Goal: Use online tool/utility: Utilize a website feature to perform a specific function

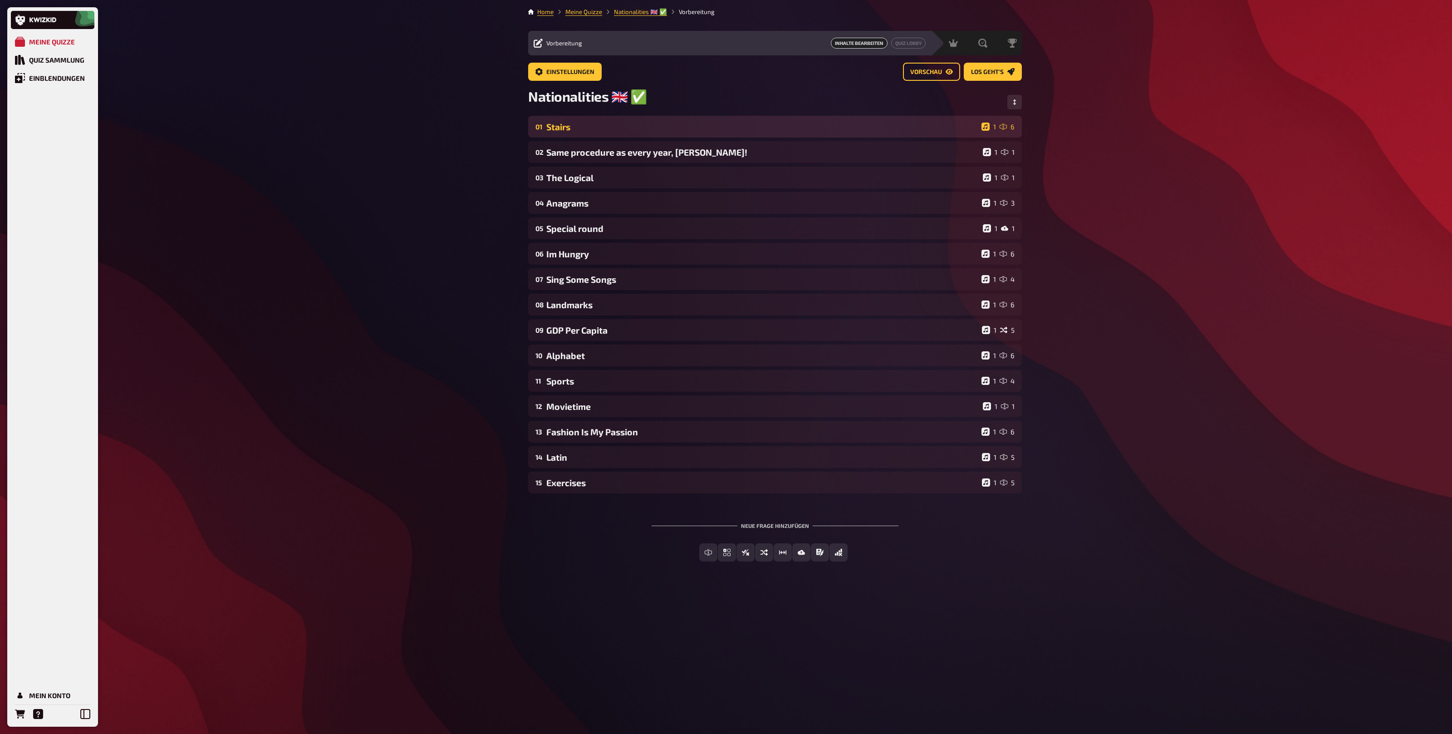
click at [601, 125] on div "Stairs" at bounding box center [762, 127] width 432 height 10
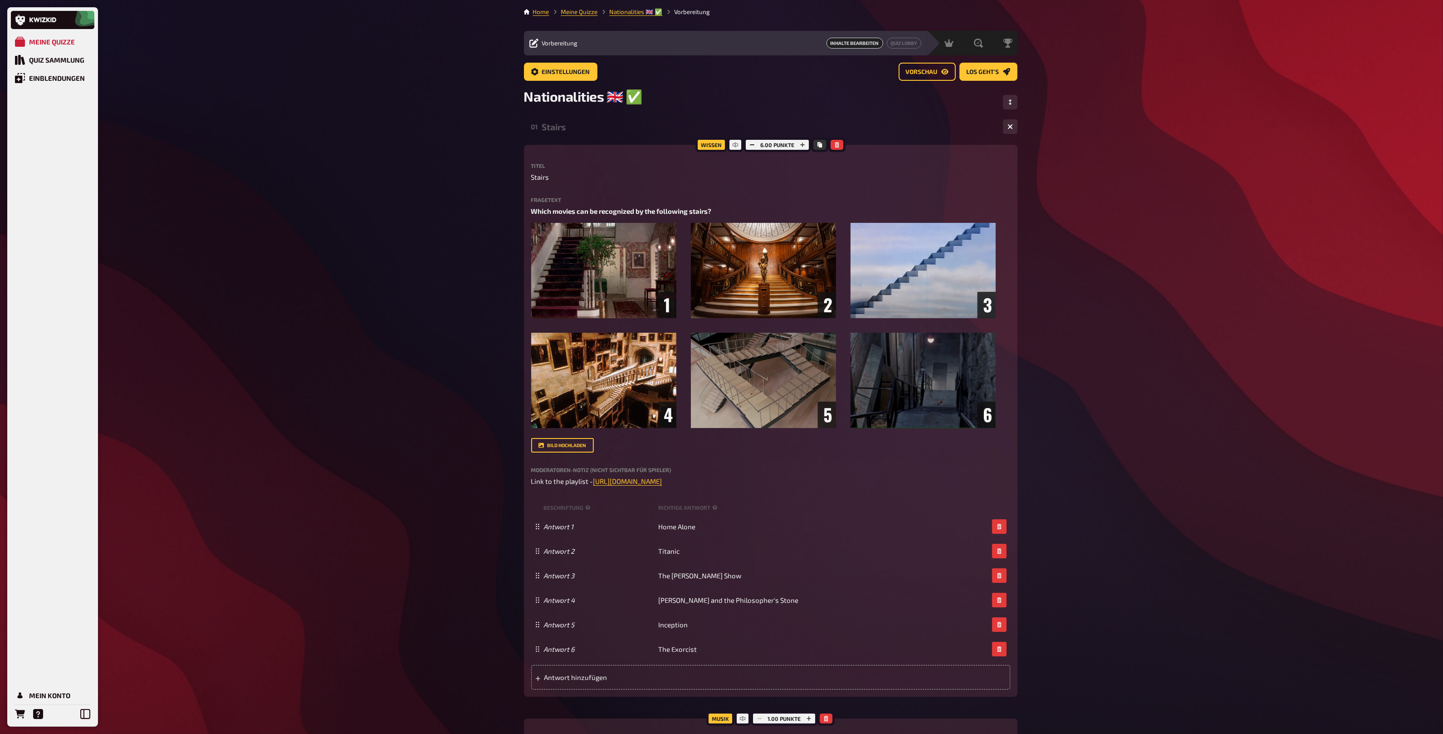
click at [554, 133] on div "01 Stairs 1 6" at bounding box center [771, 127] width 494 height 22
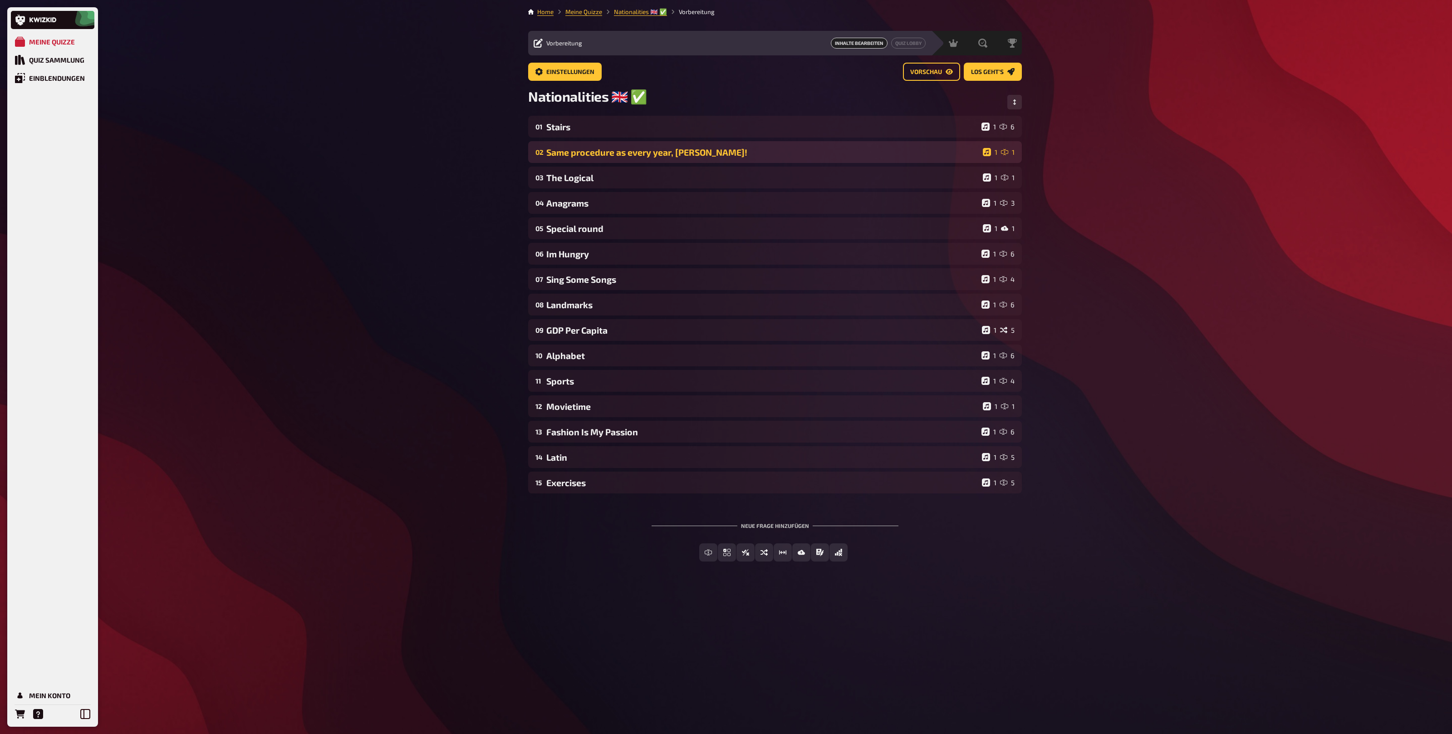
click at [559, 160] on div "02 Same procedure as every year, [PERSON_NAME]! 1 1" at bounding box center [775, 152] width 494 height 22
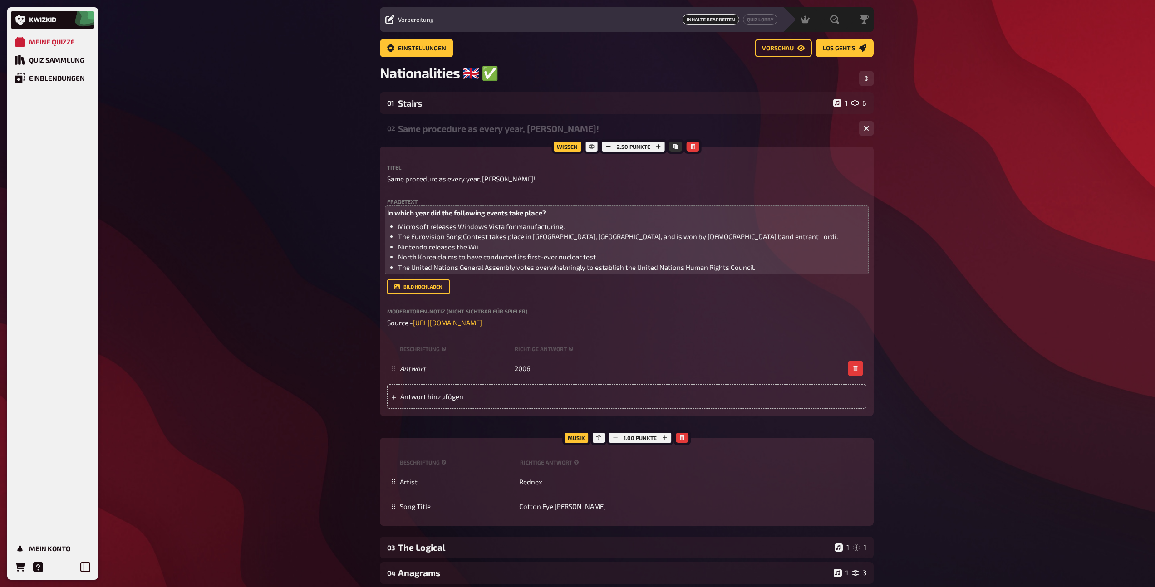
scroll to position [25, 0]
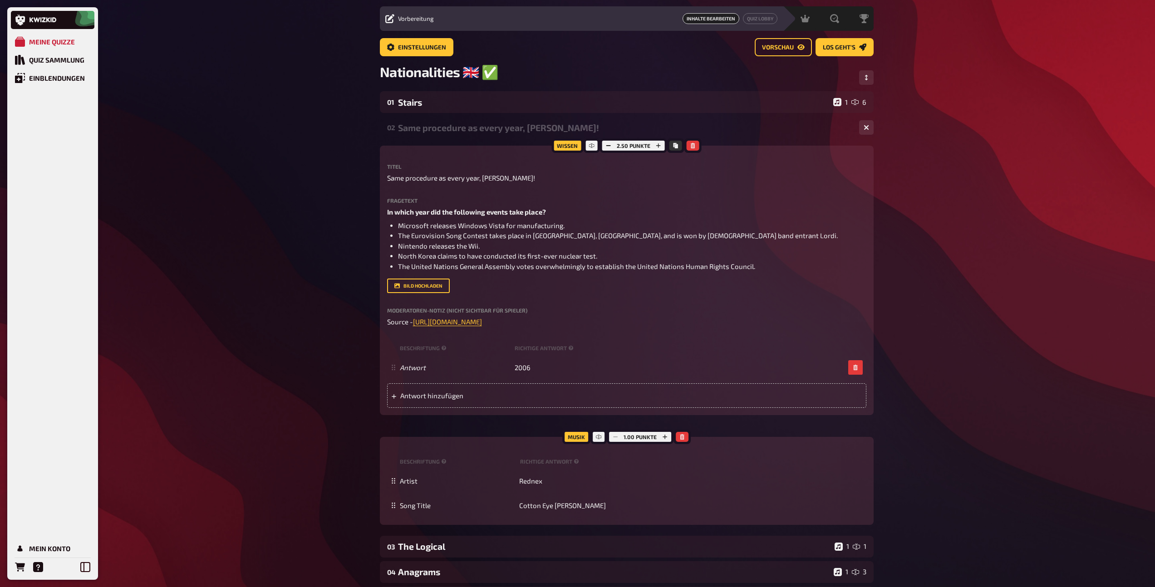
click at [433, 126] on div "Same procedure as every year, [PERSON_NAME]!" at bounding box center [625, 128] width 454 height 10
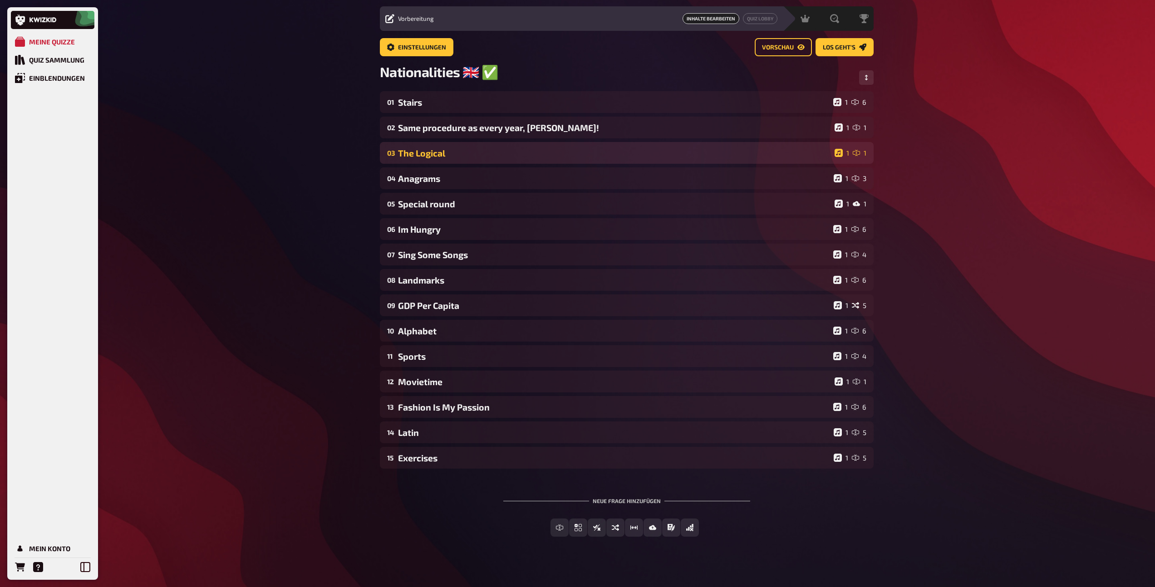
click at [441, 148] on div "The Logical" at bounding box center [614, 153] width 433 height 10
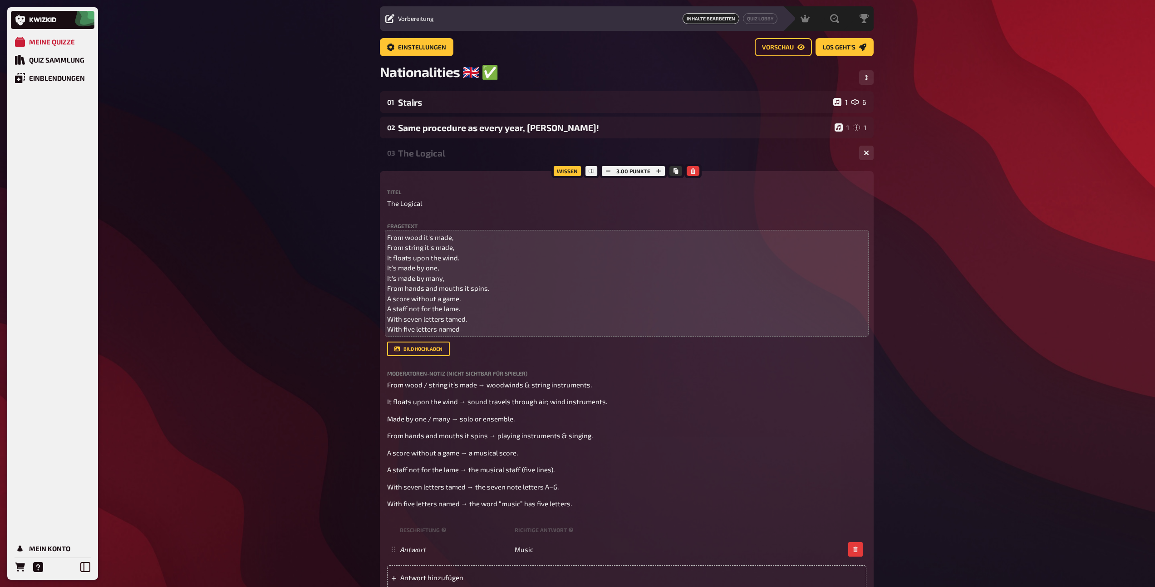
scroll to position [26, 0]
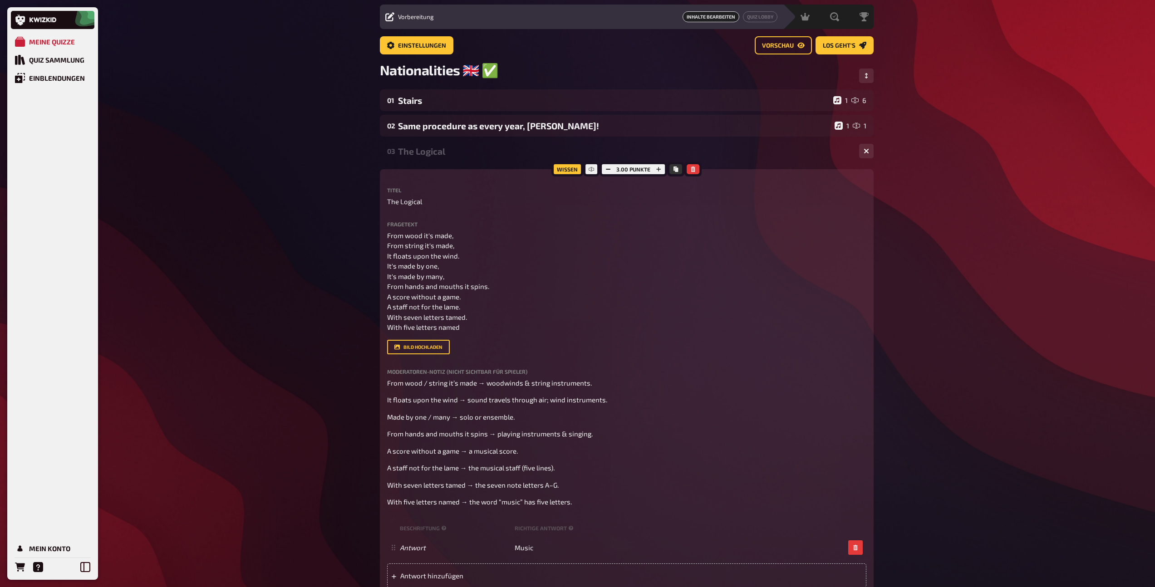
click at [432, 147] on div "The Logical" at bounding box center [625, 151] width 454 height 10
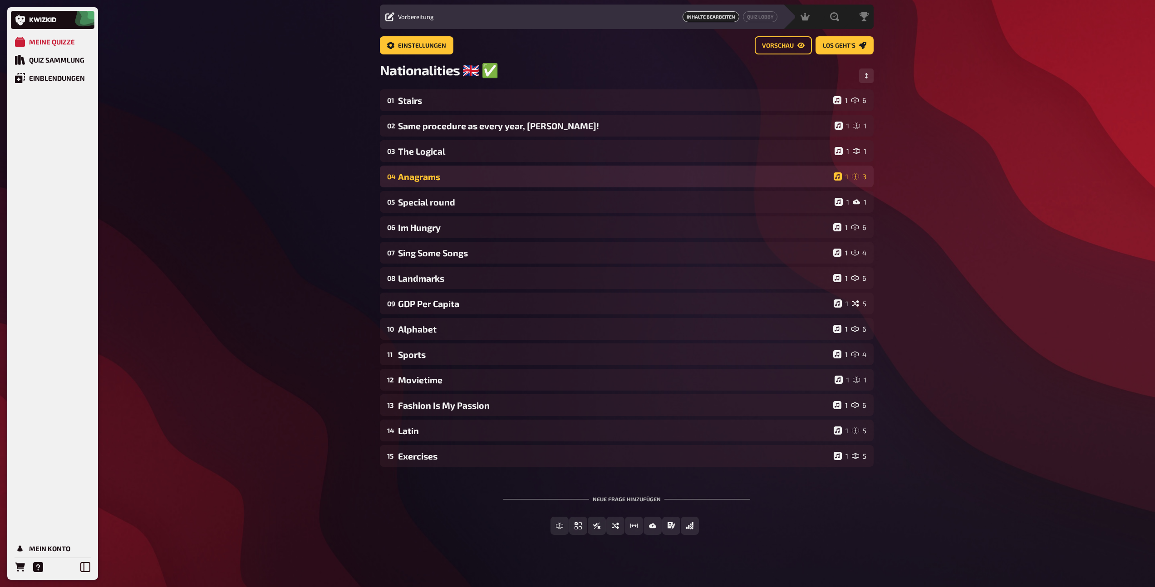
click at [439, 176] on div "Anagrams" at bounding box center [614, 177] width 432 height 10
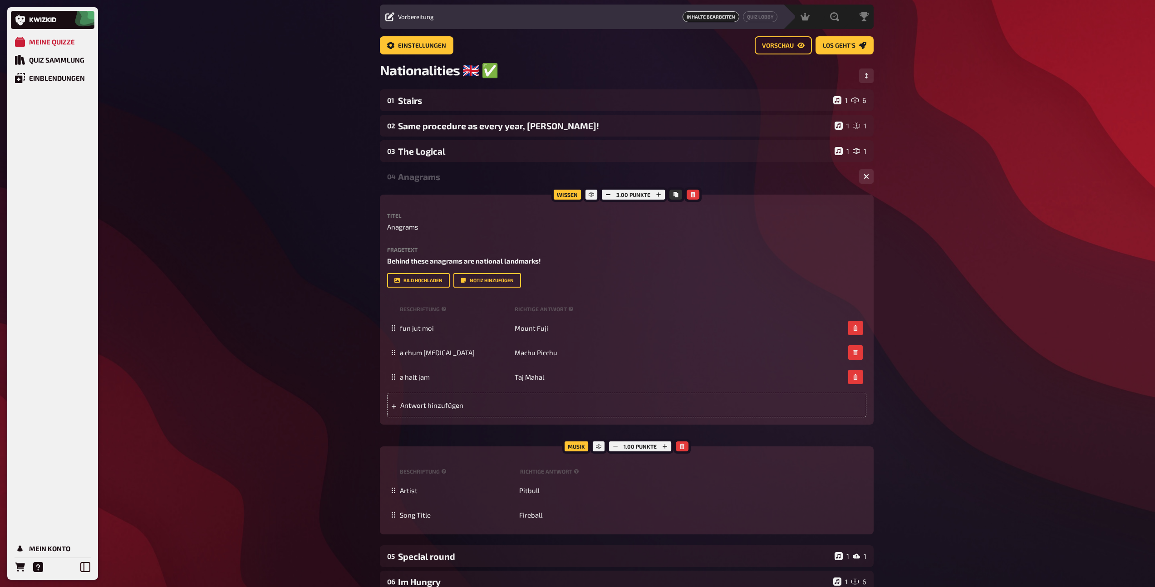
click at [435, 182] on div "Anagrams" at bounding box center [625, 177] width 454 height 10
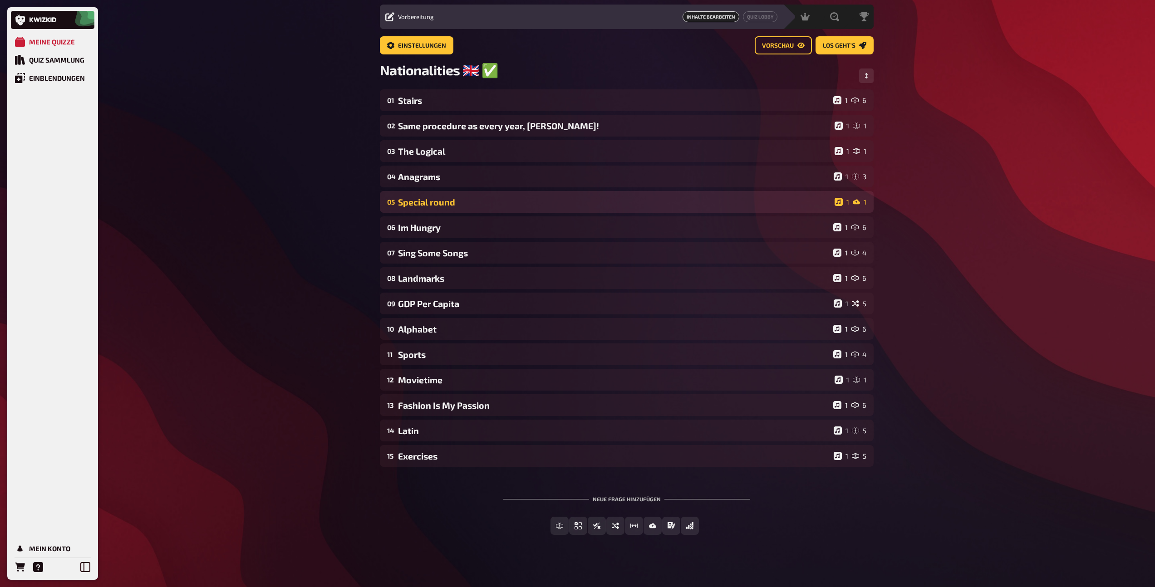
click at [438, 208] on div "05 Special round 1 1" at bounding box center [627, 202] width 494 height 22
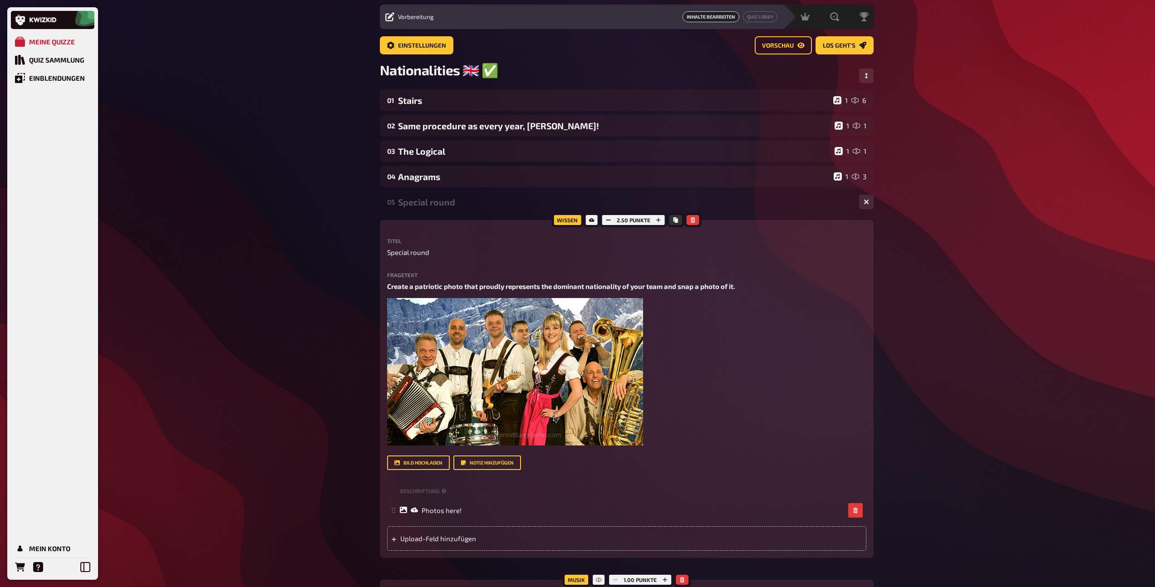
click at [432, 207] on div "Special round" at bounding box center [625, 202] width 454 height 10
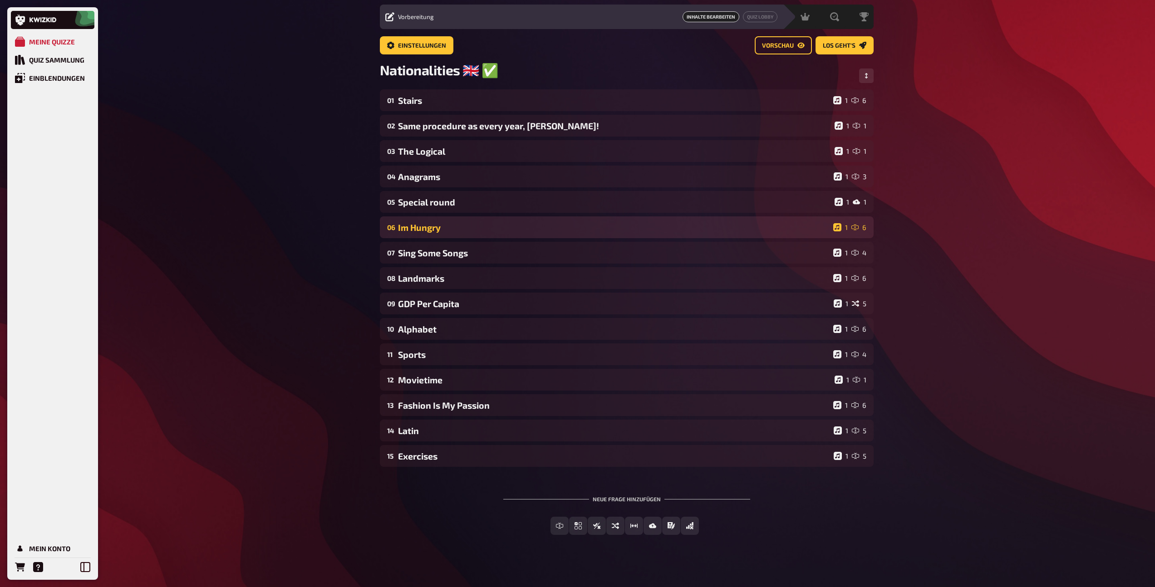
click at [432, 231] on div "Im Hungry" at bounding box center [614, 227] width 432 height 10
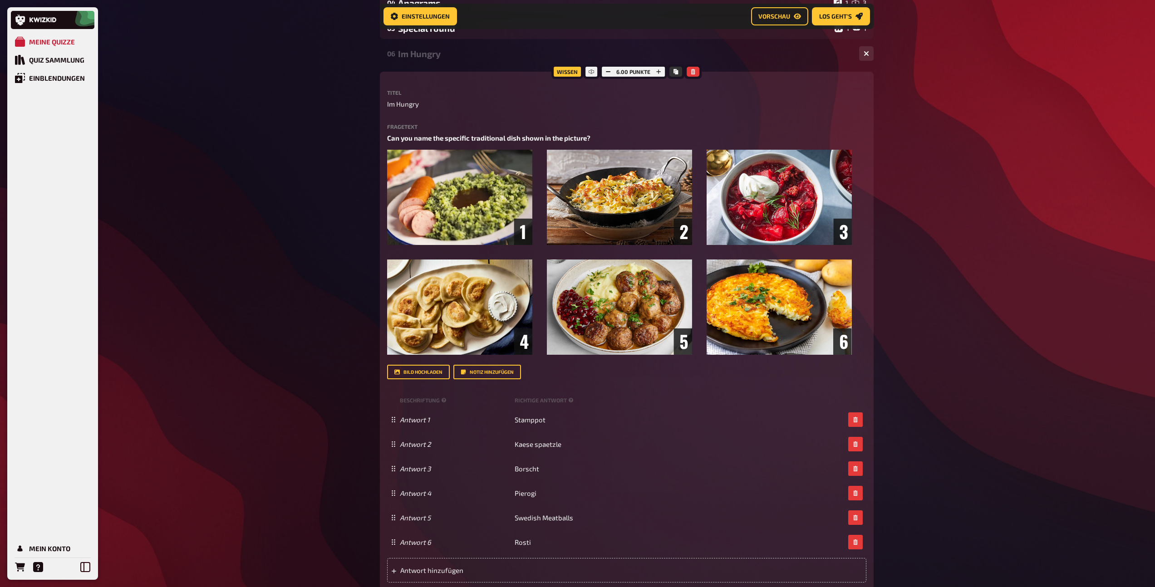
scroll to position [206, 0]
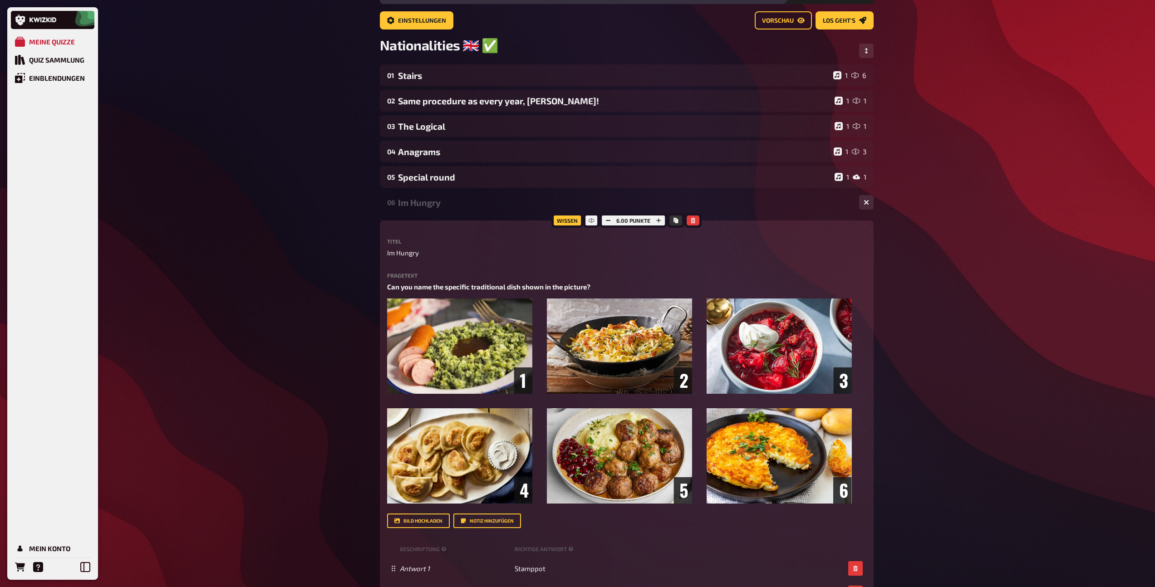
click at [416, 204] on div "Im Hungry" at bounding box center [625, 202] width 454 height 10
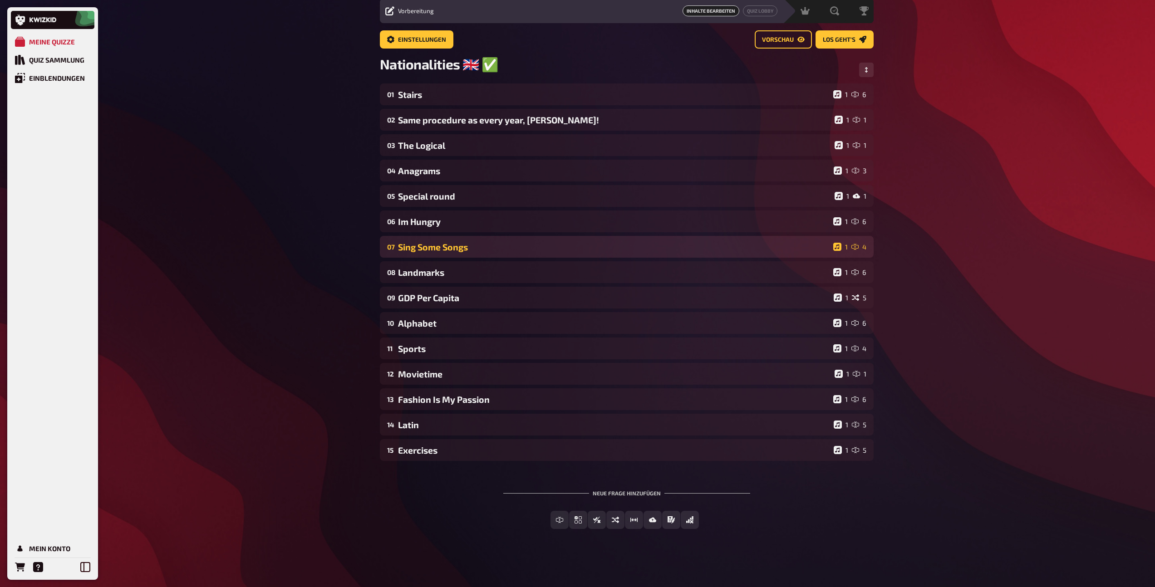
click at [426, 252] on div "07 Sing Some Songs 1 4" at bounding box center [627, 247] width 494 height 22
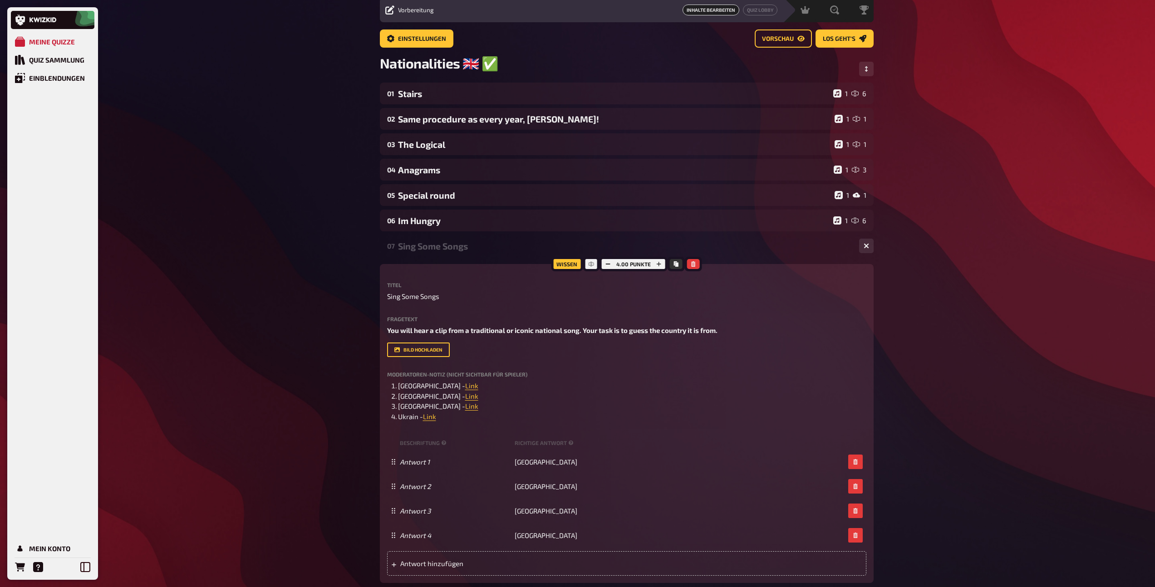
scroll to position [51, 0]
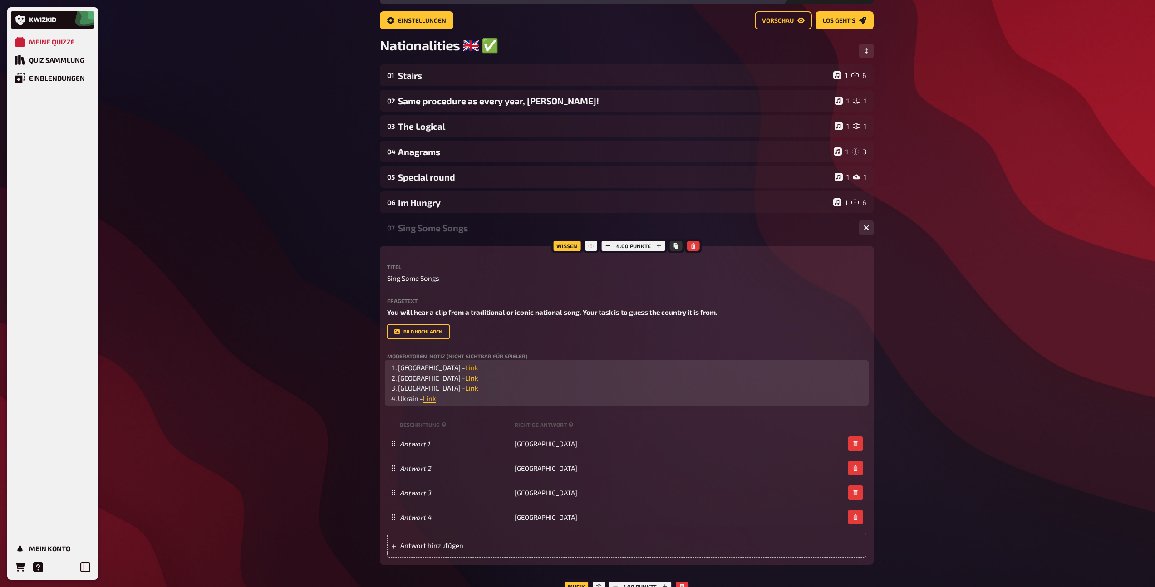
click at [465, 369] on span "Link" at bounding box center [471, 367] width 13 height 8
click at [436, 348] on icon "button" at bounding box center [434, 350] width 5 height 5
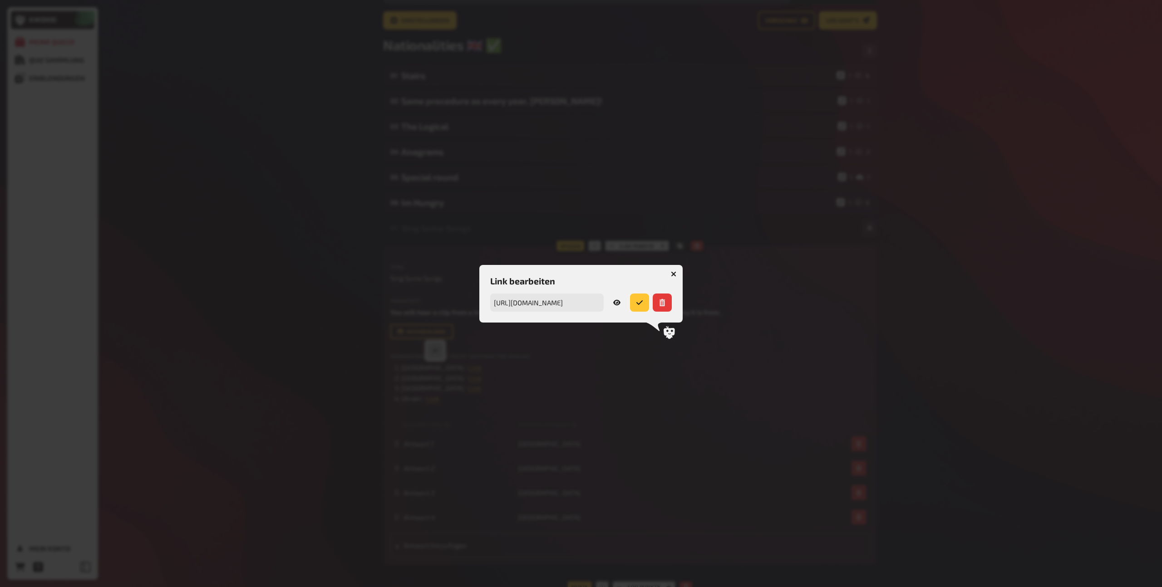
click at [636, 299] on icon "submit" at bounding box center [639, 302] width 7 height 7
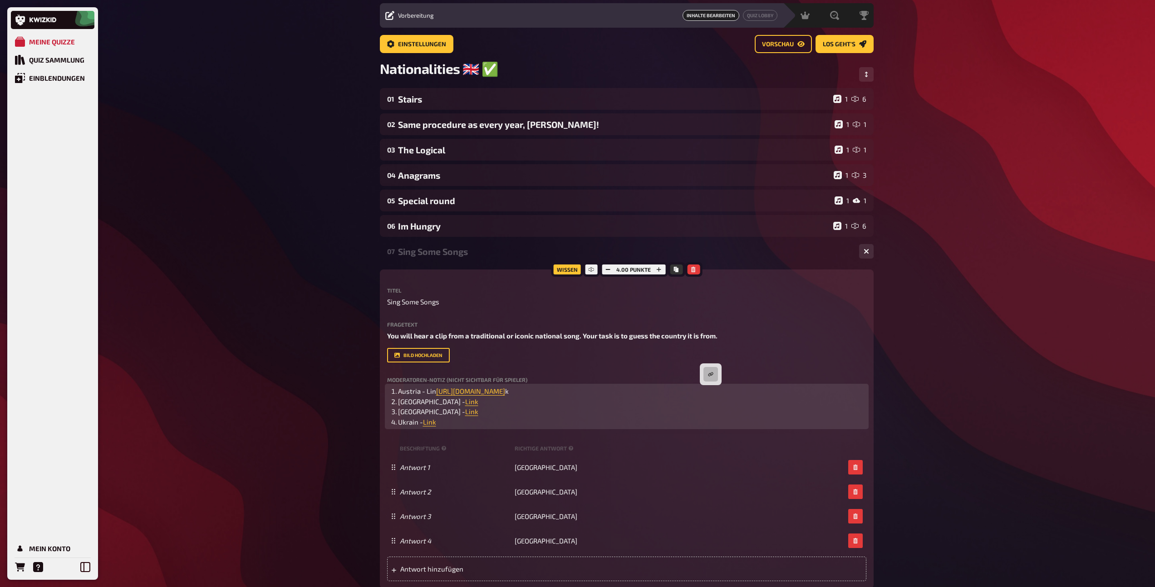
scroll to position [0, 0]
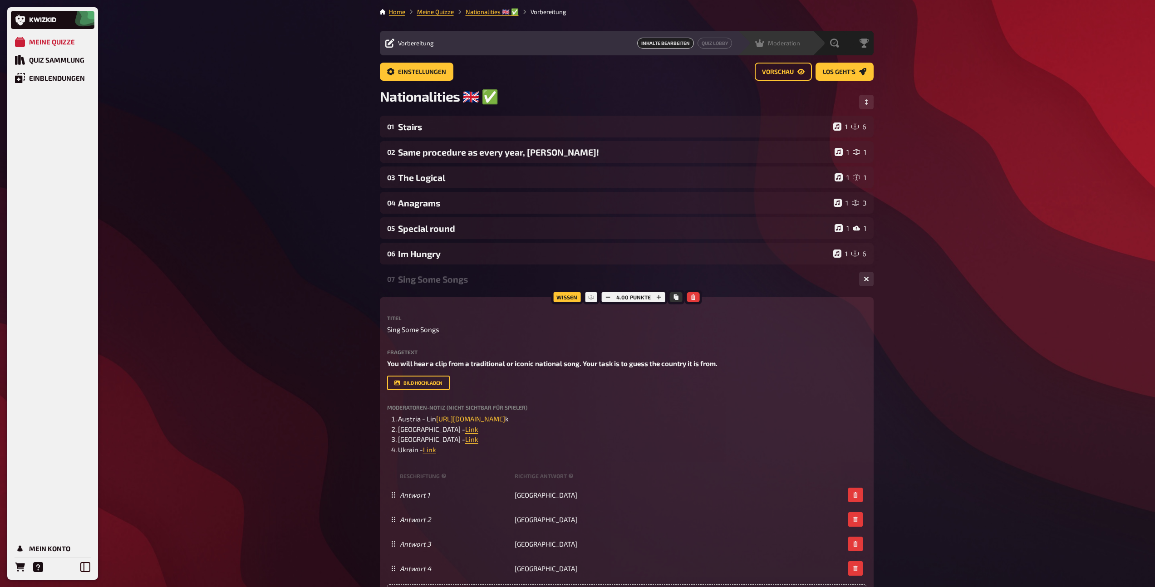
click at [795, 37] on div "Moderation undefined" at bounding box center [774, 43] width 75 height 25
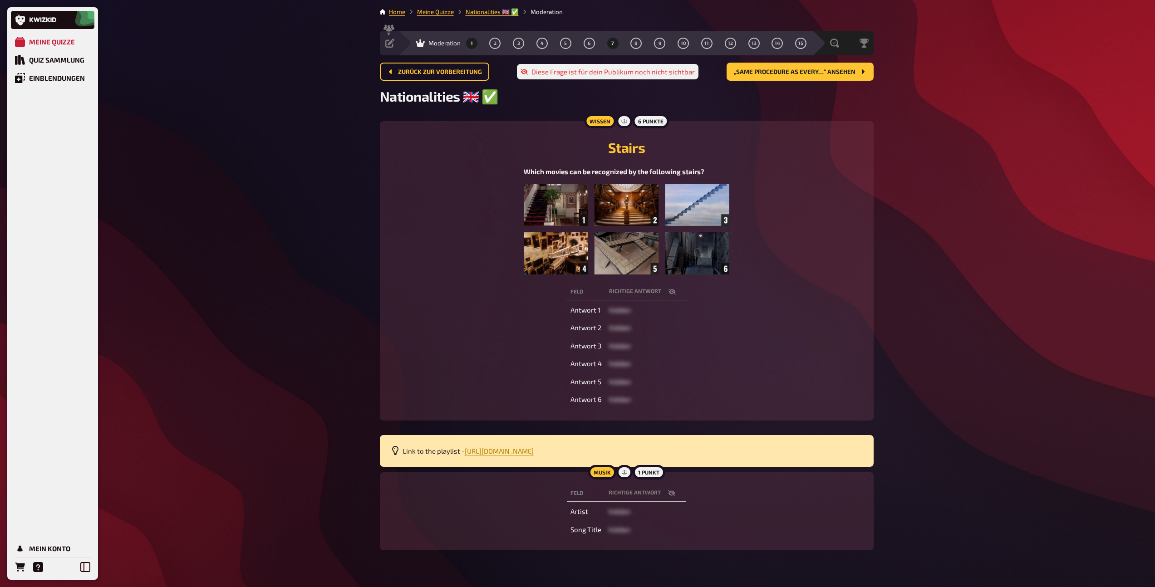
click at [616, 44] on button "7" at bounding box center [612, 43] width 15 height 15
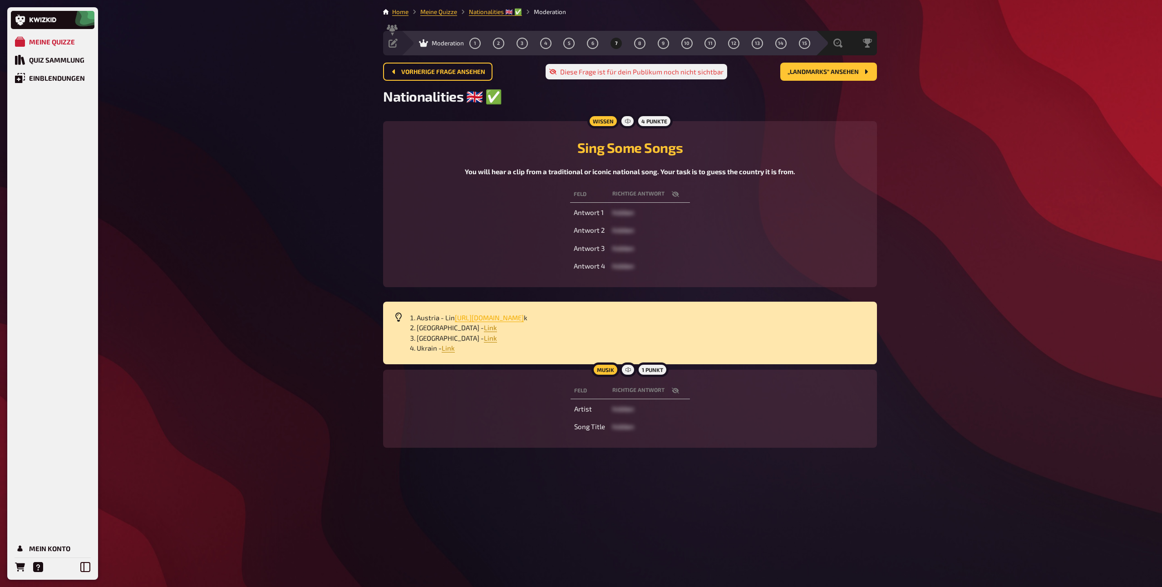
click at [468, 319] on span "[URL][DOMAIN_NAME]" at bounding box center [489, 318] width 69 height 8
click at [484, 327] on span "Link" at bounding box center [490, 328] width 13 height 8
click at [484, 339] on span "Link" at bounding box center [490, 338] width 13 height 8
click at [680, 190] on button "button" at bounding box center [675, 194] width 22 height 9
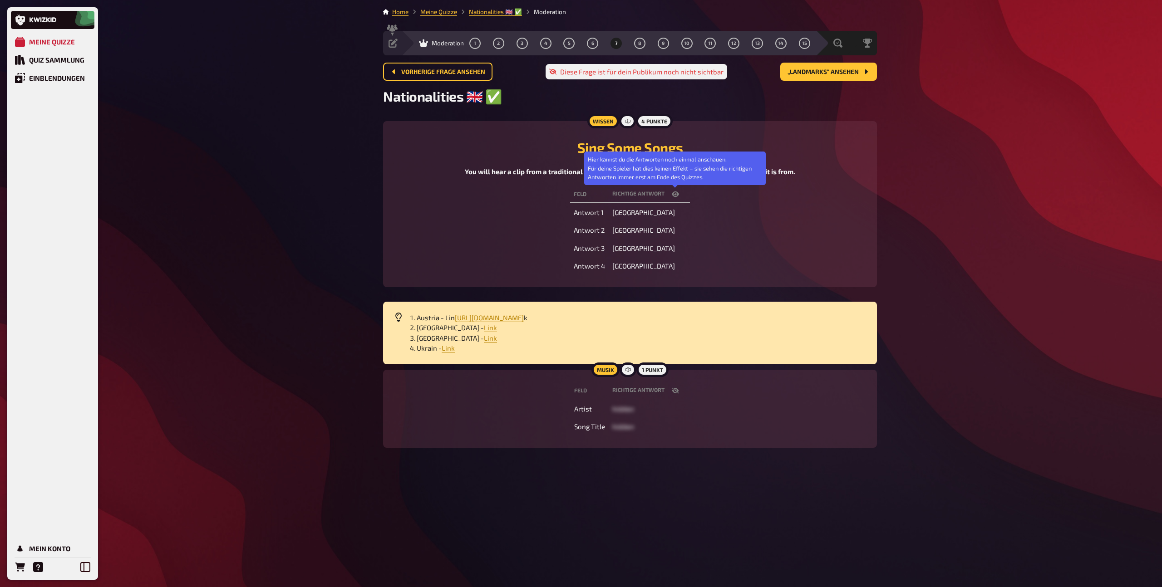
click at [677, 193] on icon "button" at bounding box center [675, 194] width 7 height 7
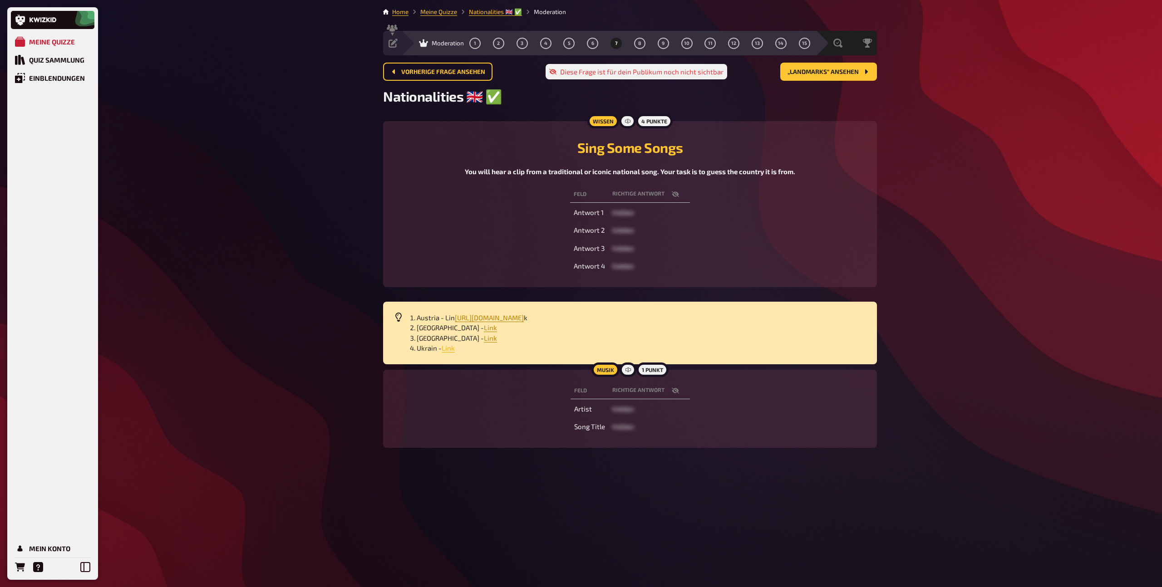
click at [445, 347] on span "Link" at bounding box center [448, 348] width 13 height 8
click at [644, 42] on button "8" at bounding box center [639, 43] width 15 height 15
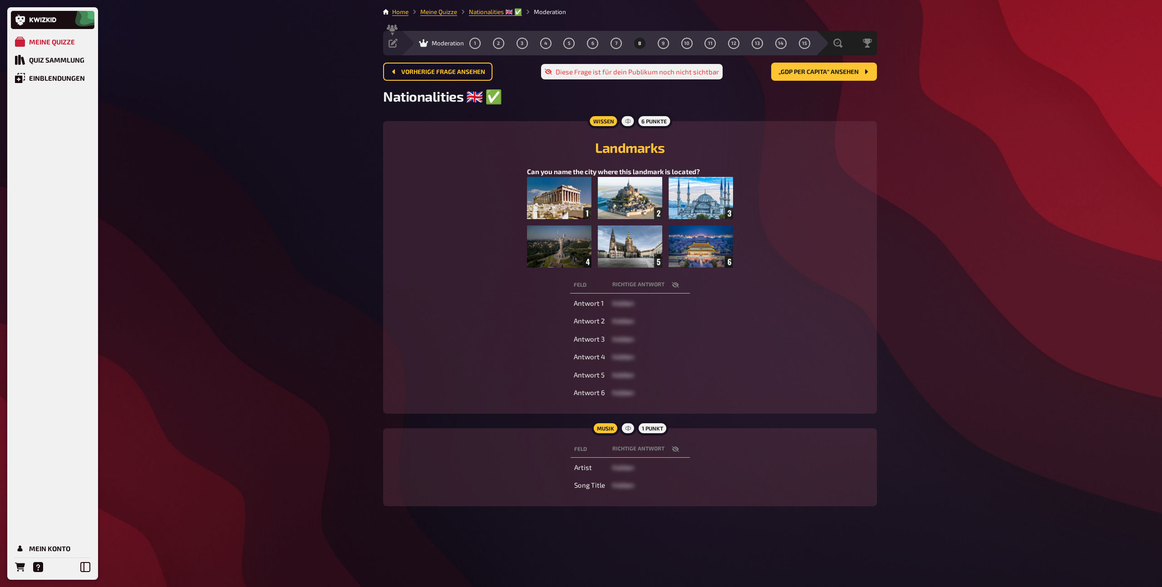
click at [600, 235] on img at bounding box center [630, 222] width 206 height 91
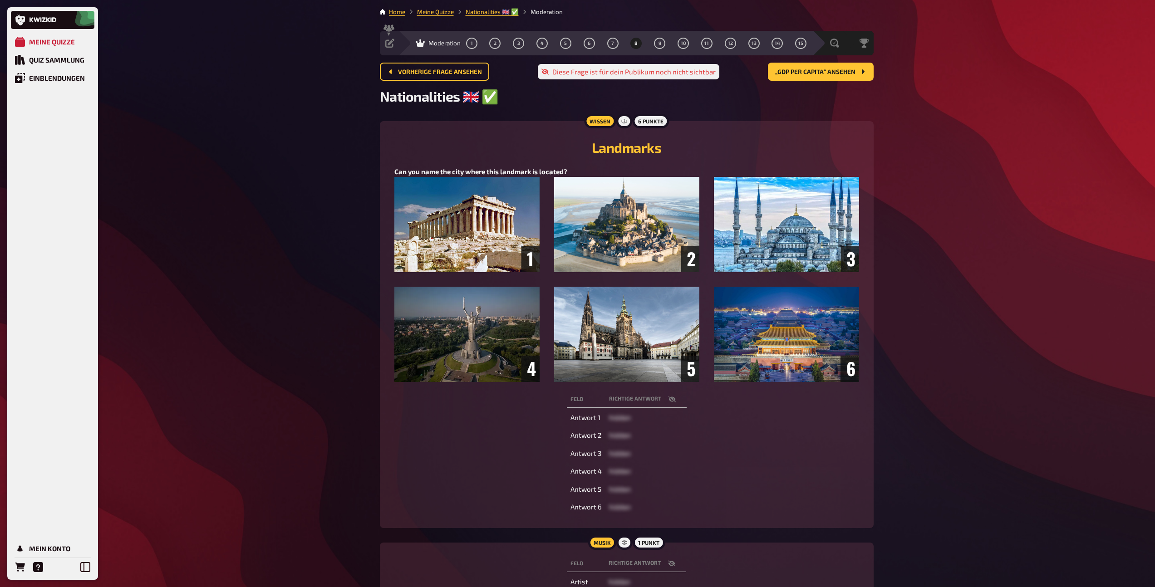
click at [496, 350] on img at bounding box center [626, 279] width 465 height 205
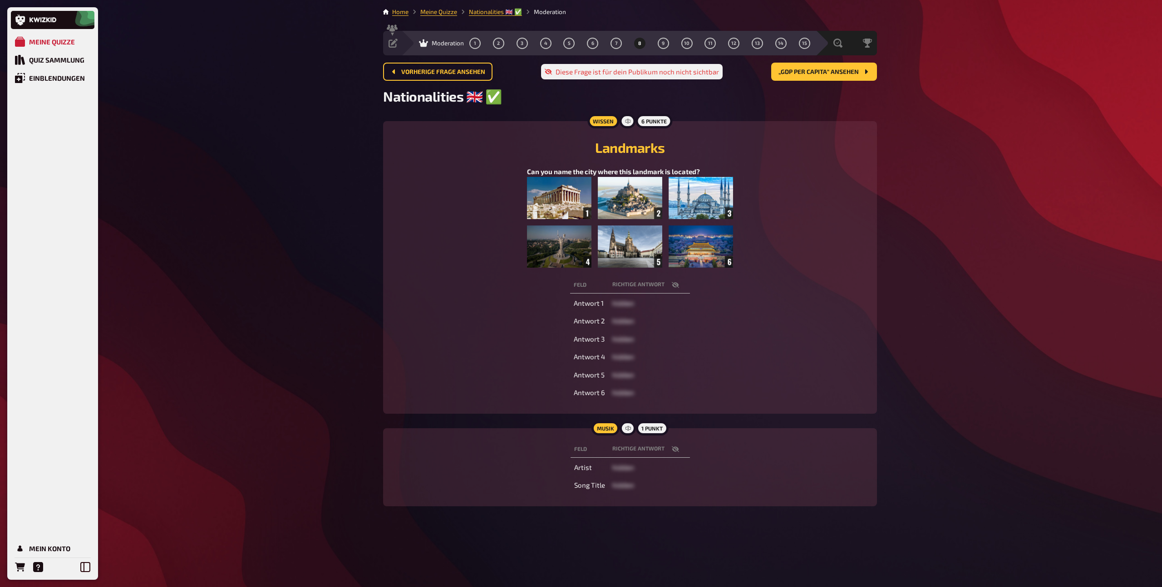
click at [532, 258] on img at bounding box center [630, 222] width 206 height 91
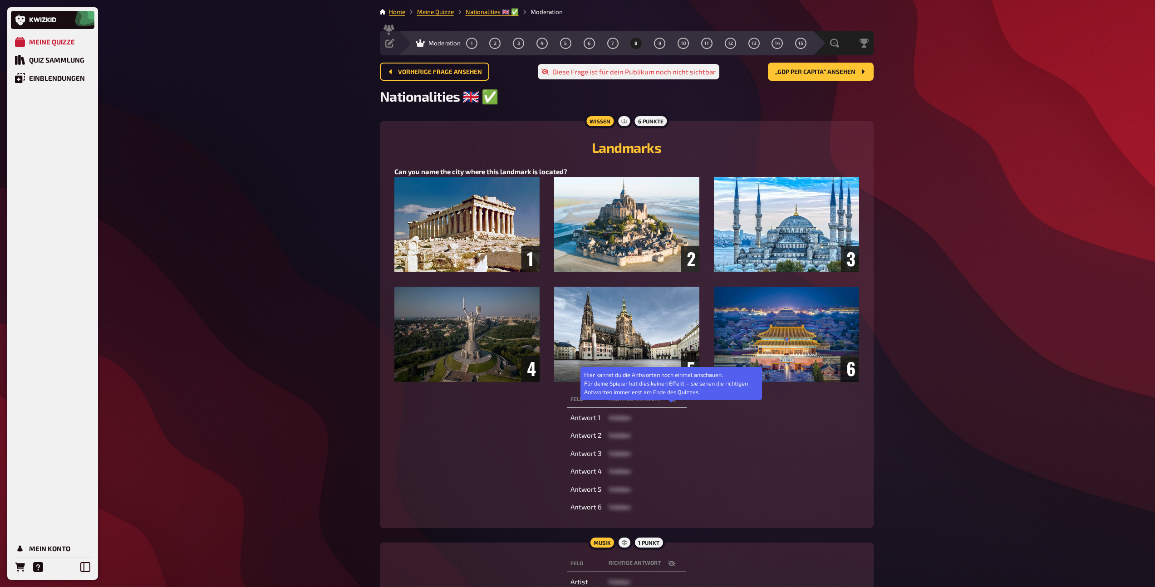
click at [675, 404] on button "button" at bounding box center [672, 399] width 22 height 9
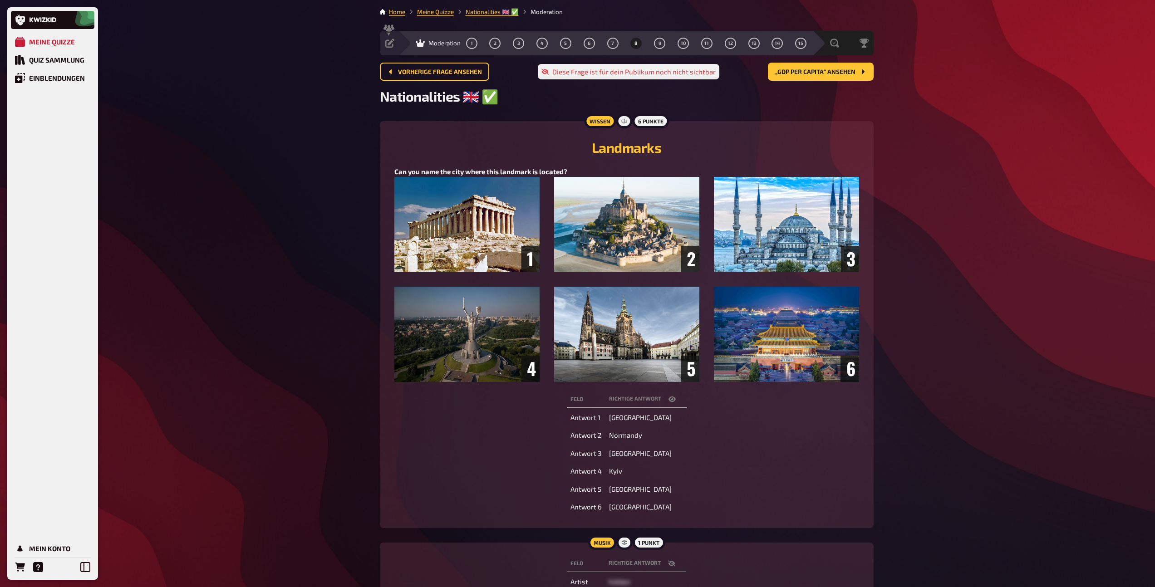
click at [626, 439] on span "Normandy" at bounding box center [625, 435] width 33 height 8
click at [662, 44] on button "9" at bounding box center [660, 43] width 15 height 15
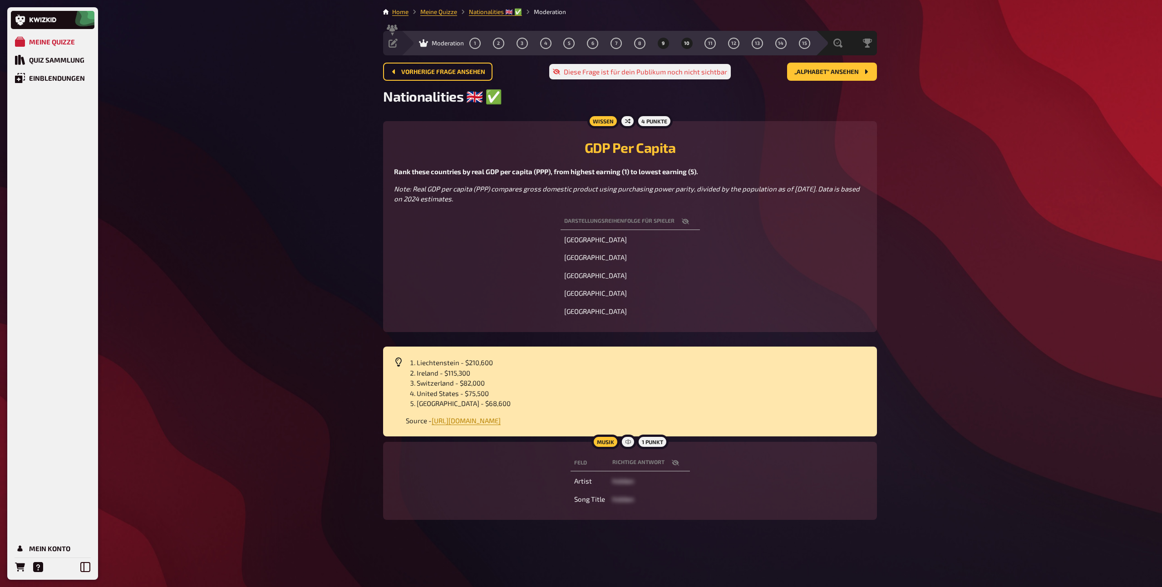
click at [689, 44] on span "10" at bounding box center [686, 43] width 5 height 5
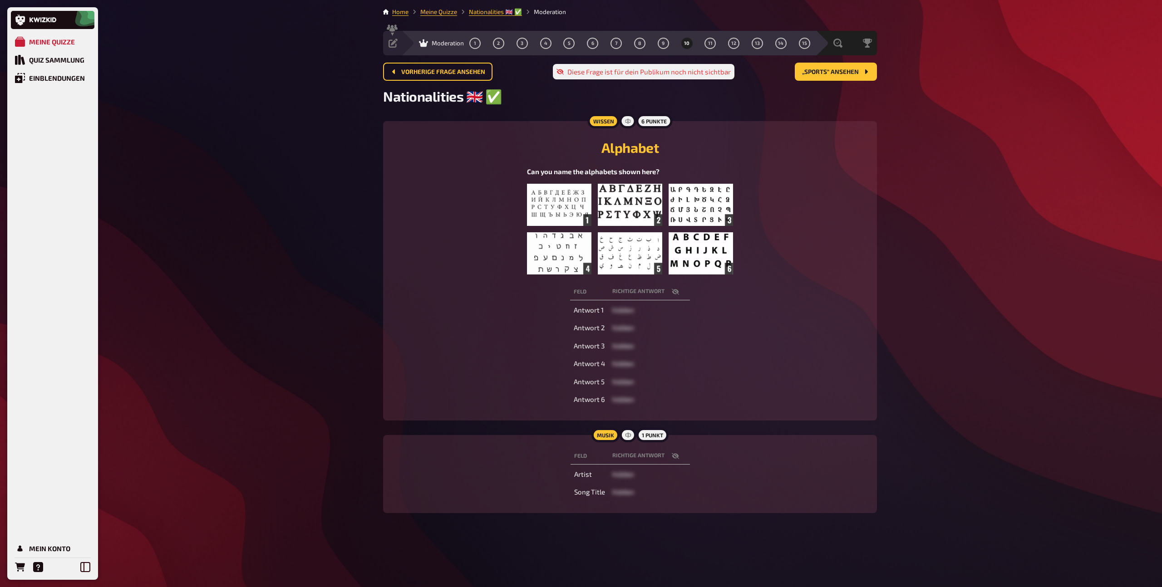
click at [675, 291] on icon "button" at bounding box center [675, 292] width 7 height 6
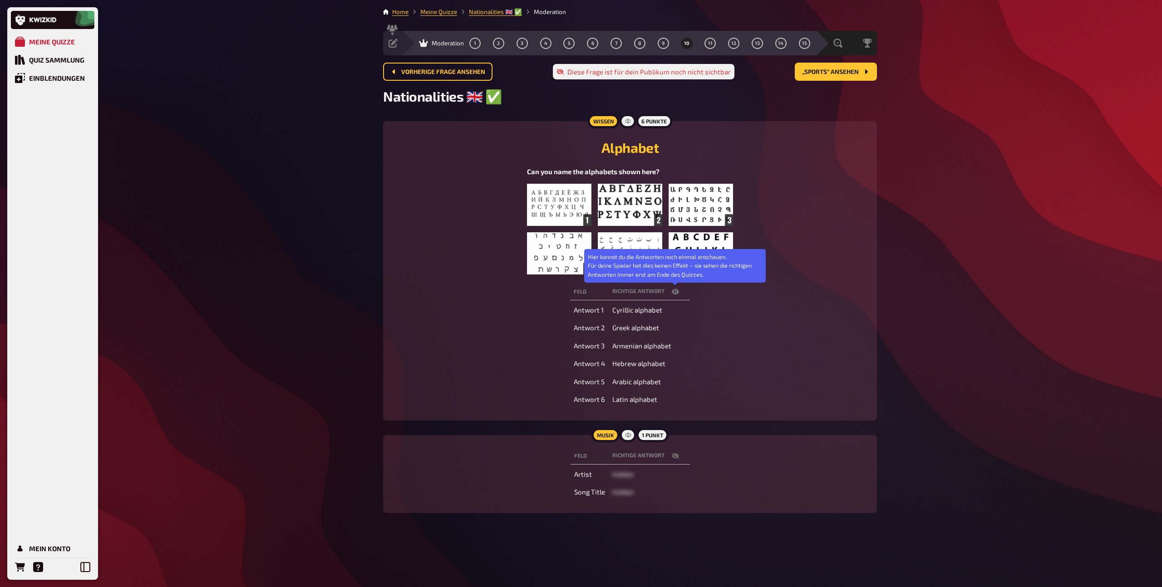
click at [675, 291] on icon "button" at bounding box center [675, 291] width 7 height 5
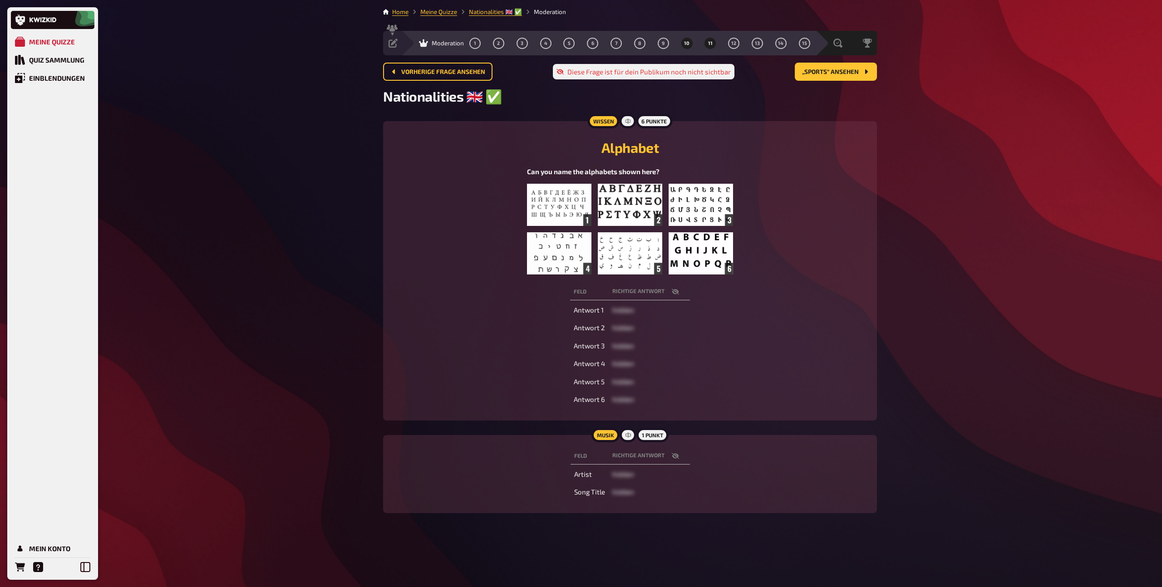
click at [711, 47] on button "11" at bounding box center [710, 43] width 15 height 15
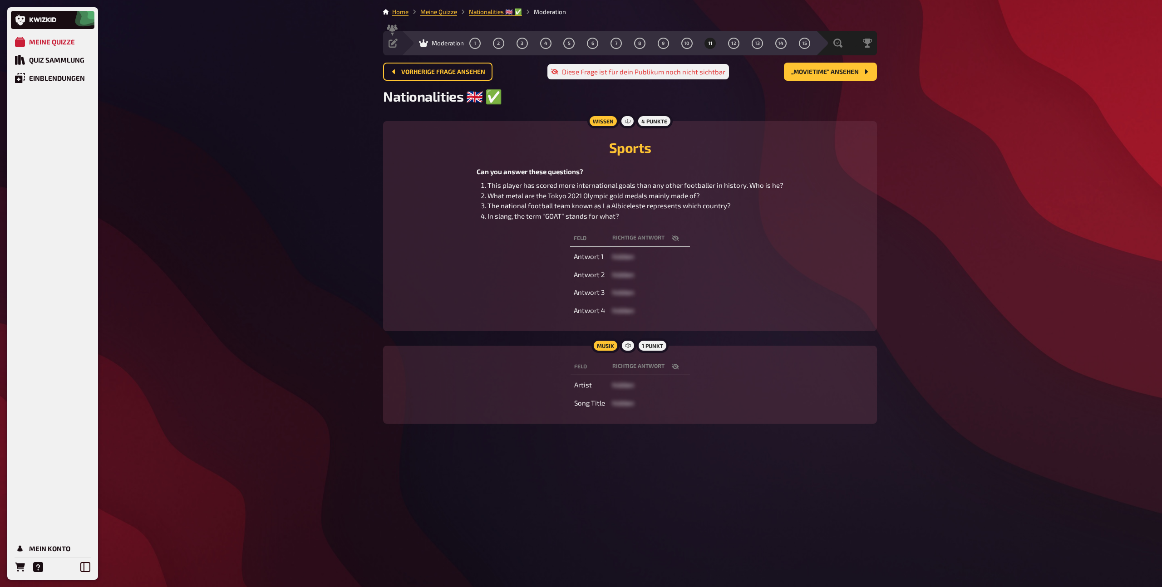
click at [677, 236] on icon "button" at bounding box center [675, 238] width 7 height 7
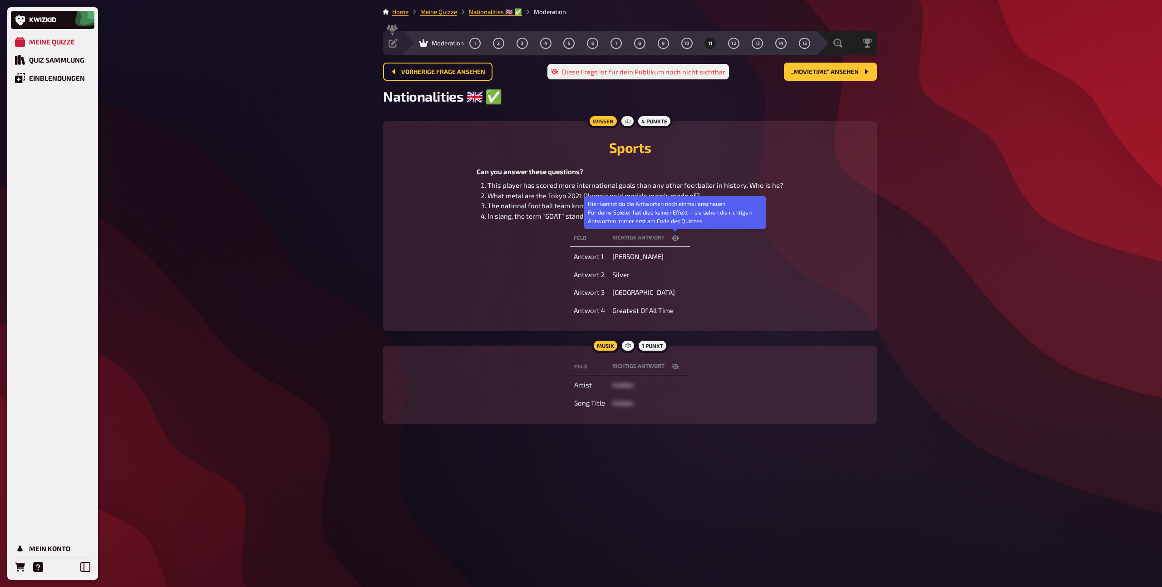
click at [677, 236] on icon "button" at bounding box center [675, 238] width 7 height 7
click at [672, 237] on icon "button" at bounding box center [675, 238] width 7 height 7
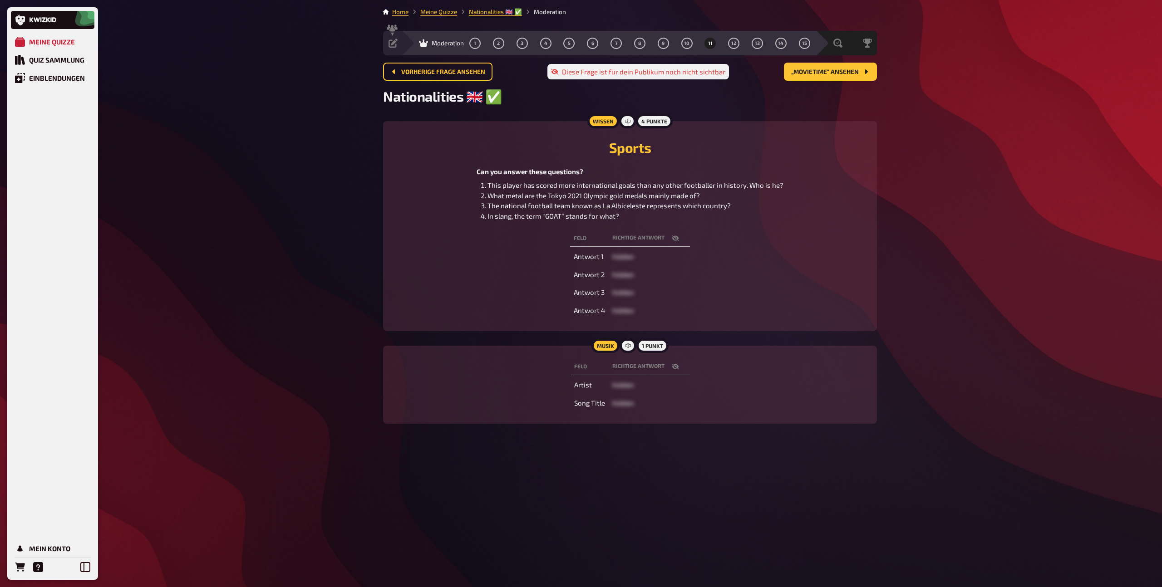
click at [612, 208] on span "The national football team known as La Albiceleste represents which country?" at bounding box center [608, 205] width 243 height 8
click at [731, 48] on button "12" at bounding box center [733, 43] width 15 height 15
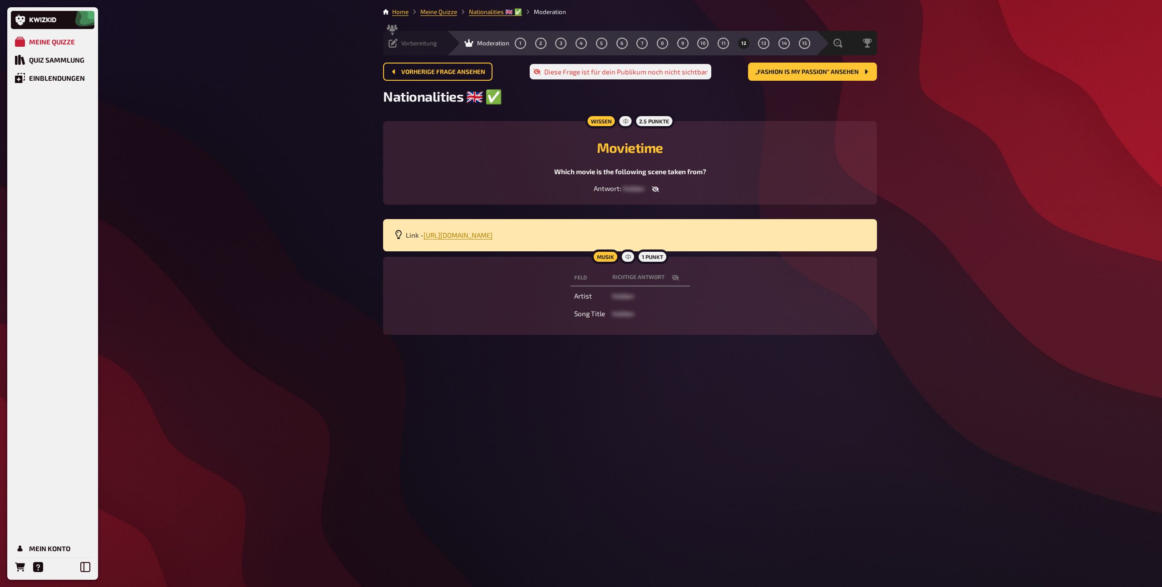
click at [416, 47] on div "Vorbereitung" at bounding box center [412, 43] width 49 height 9
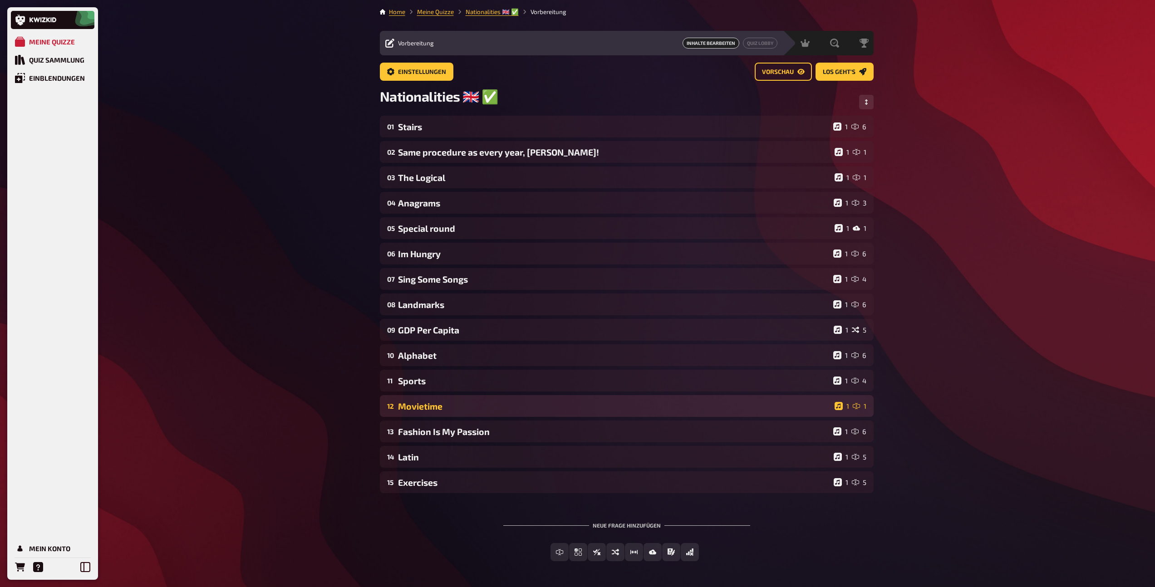
click at [430, 407] on div "Movietime" at bounding box center [614, 406] width 433 height 10
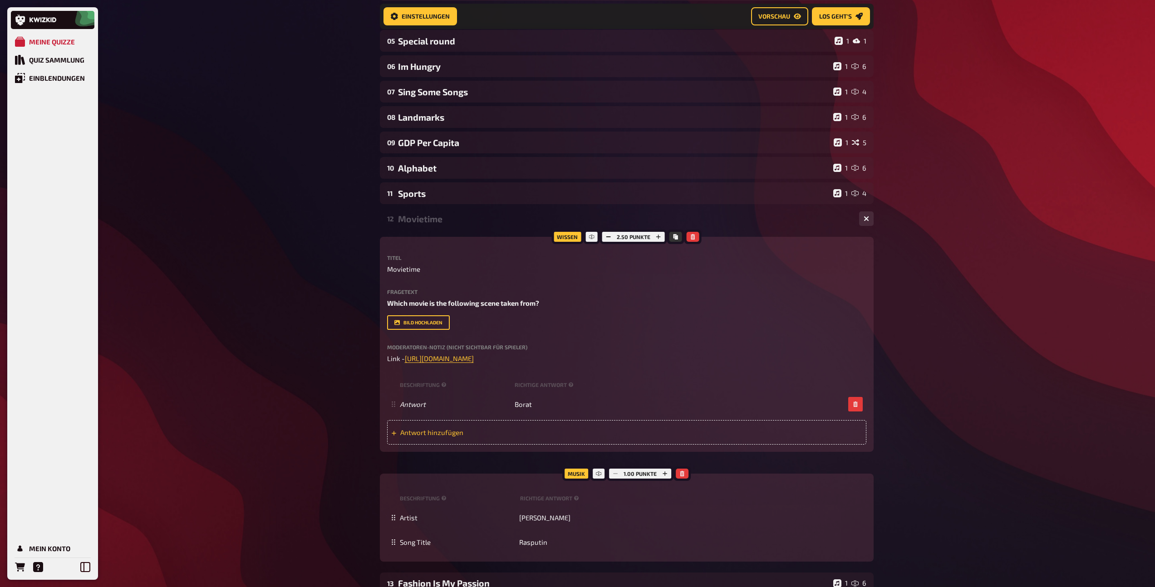
scroll to position [196, 0]
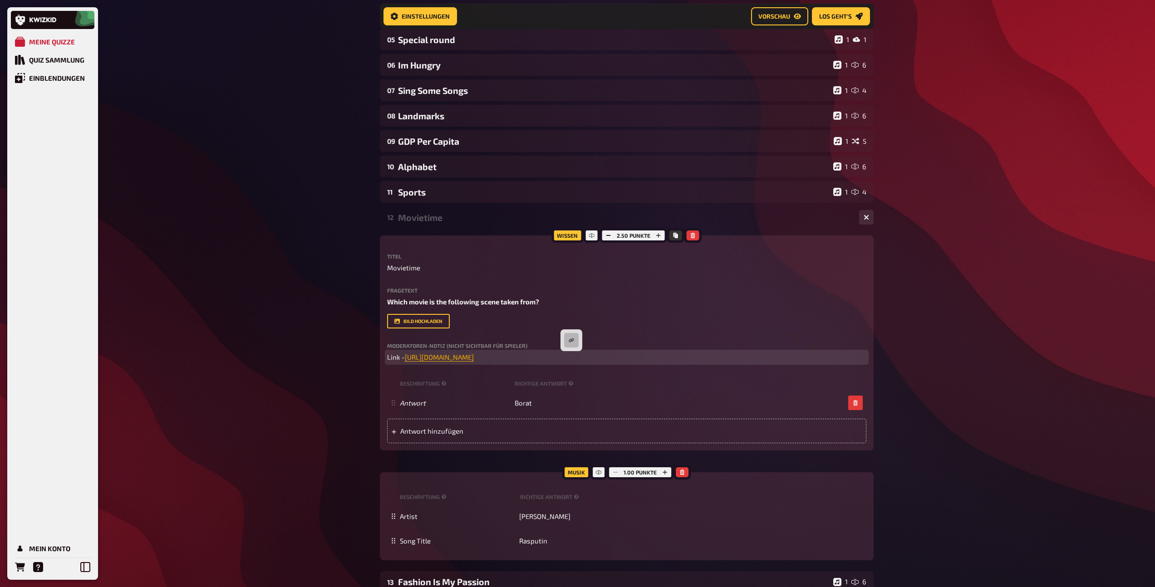
click at [474, 360] on span "[URL][DOMAIN_NAME]" at bounding box center [439, 357] width 69 height 8
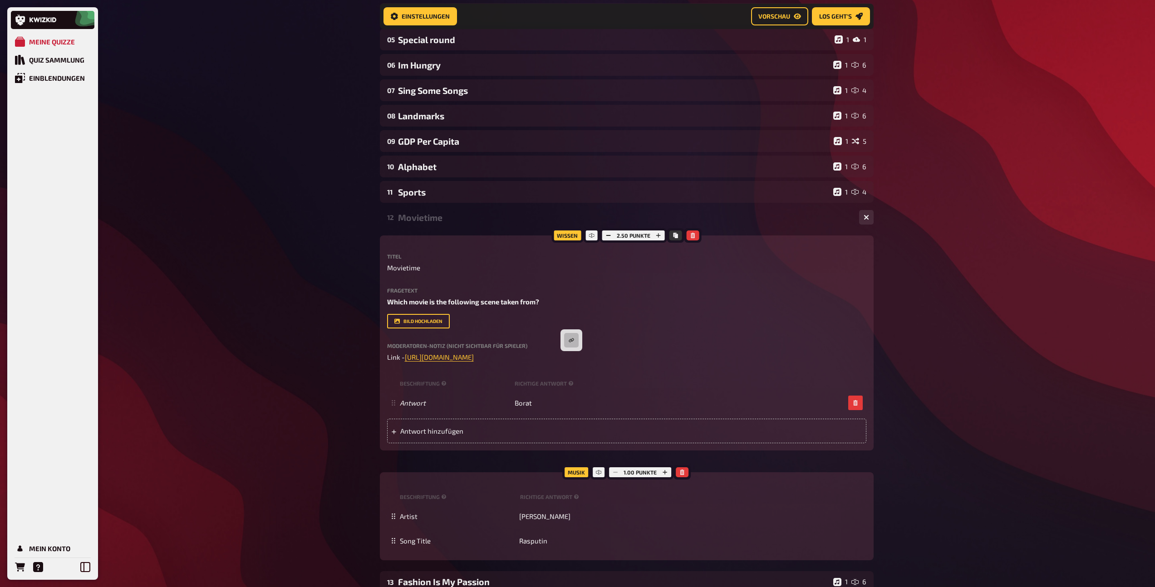
click at [454, 217] on div "Movietime" at bounding box center [625, 217] width 454 height 10
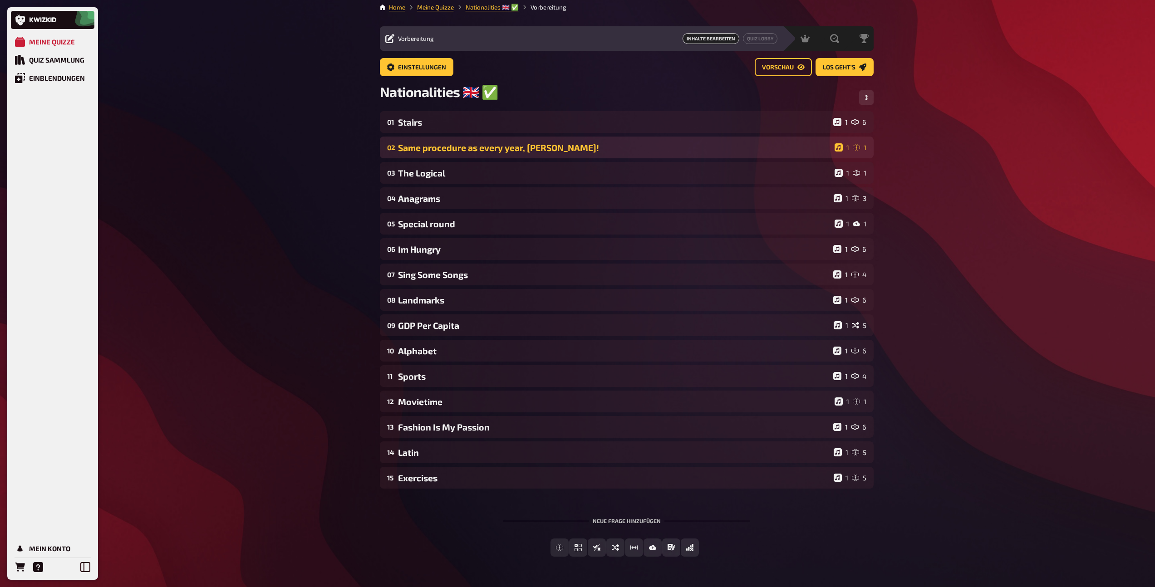
scroll to position [0, 0]
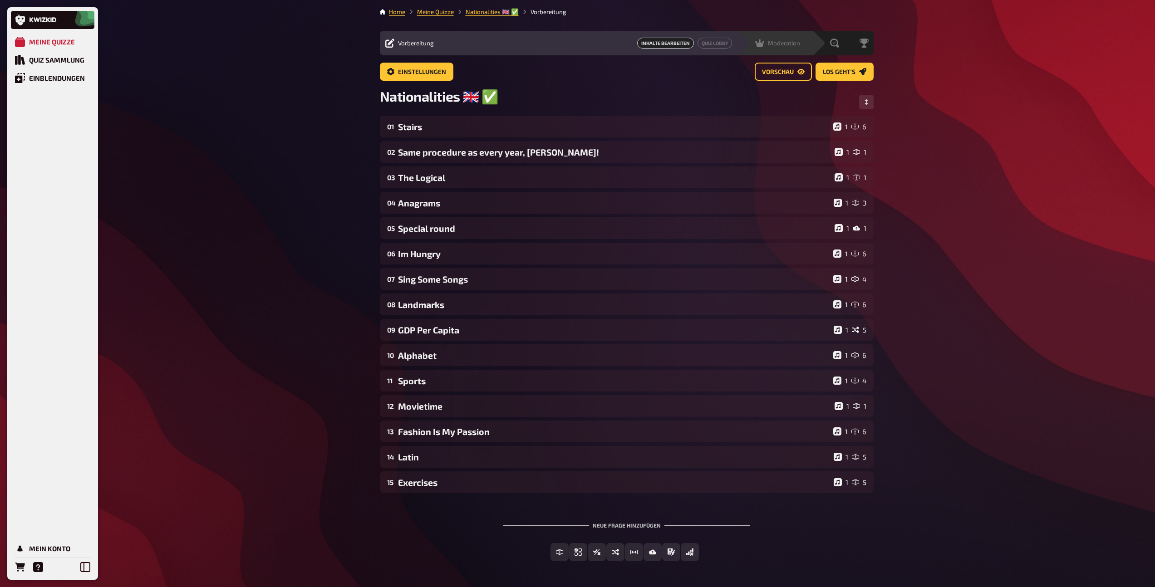
click at [781, 47] on div "Moderation" at bounding box center [777, 43] width 45 height 9
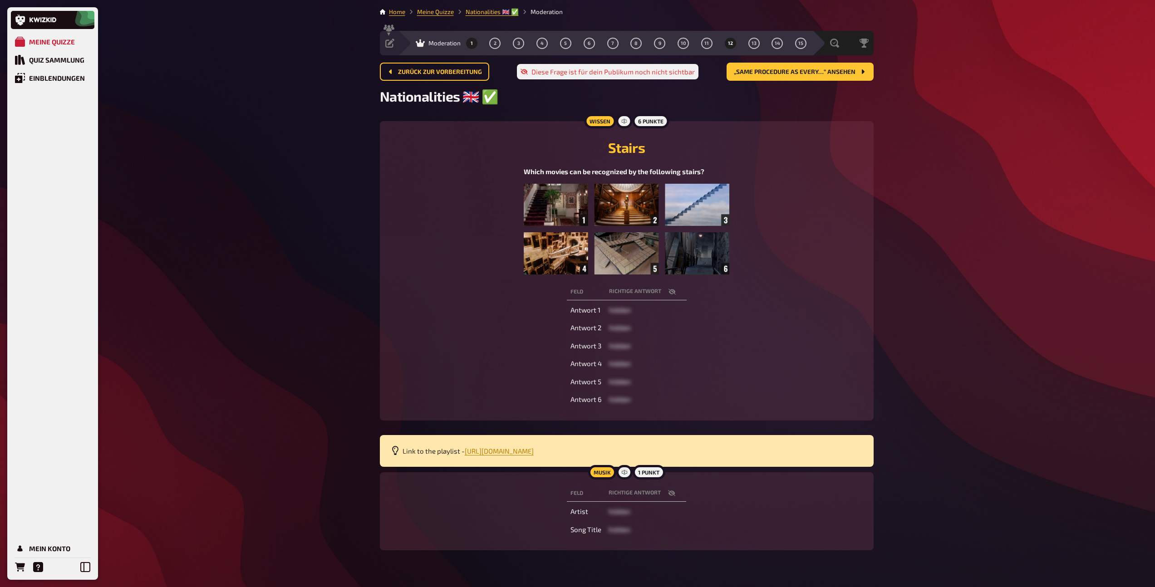
click at [726, 44] on button "12" at bounding box center [730, 43] width 15 height 15
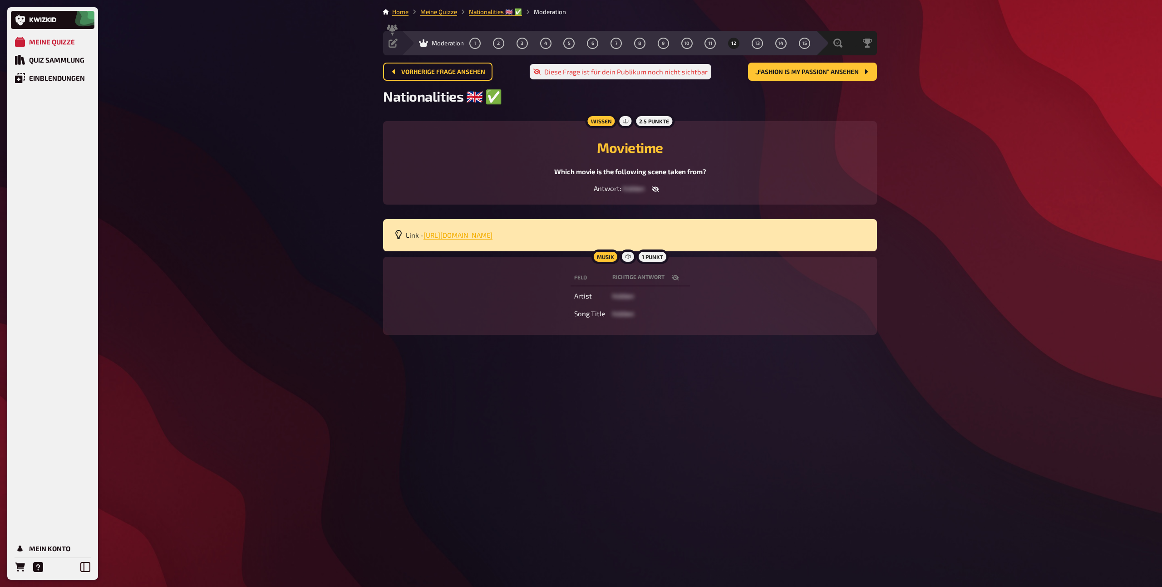
click at [492, 235] on span "[URL][DOMAIN_NAME]" at bounding box center [457, 235] width 69 height 8
click at [753, 42] on button "13" at bounding box center [757, 43] width 15 height 15
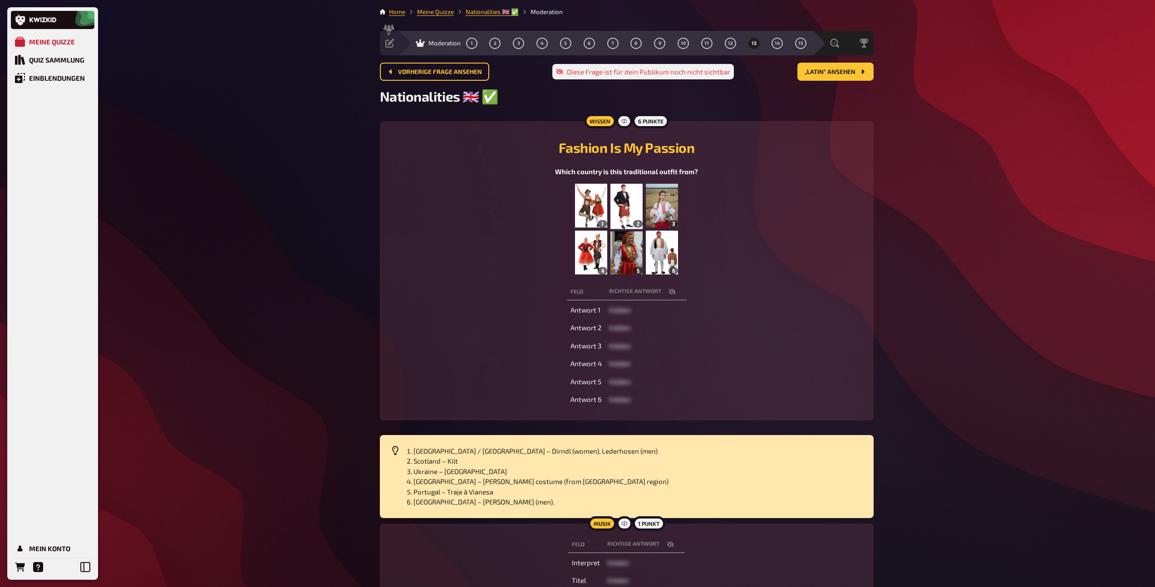
click at [646, 232] on img at bounding box center [626, 229] width 103 height 91
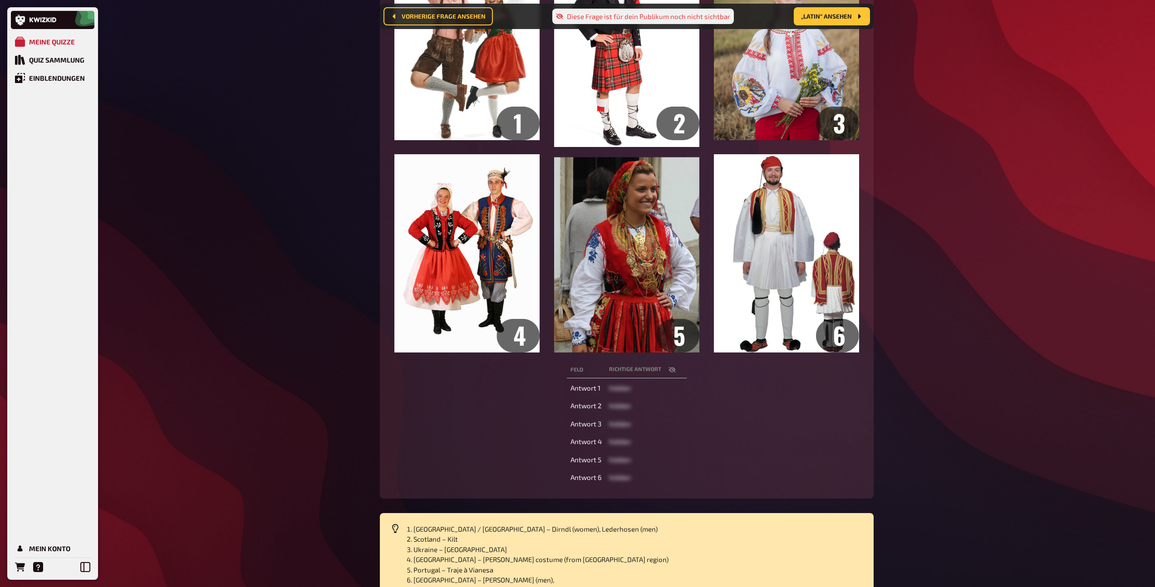
scroll to position [250, 0]
click at [672, 369] on icon "button" at bounding box center [671, 369] width 7 height 6
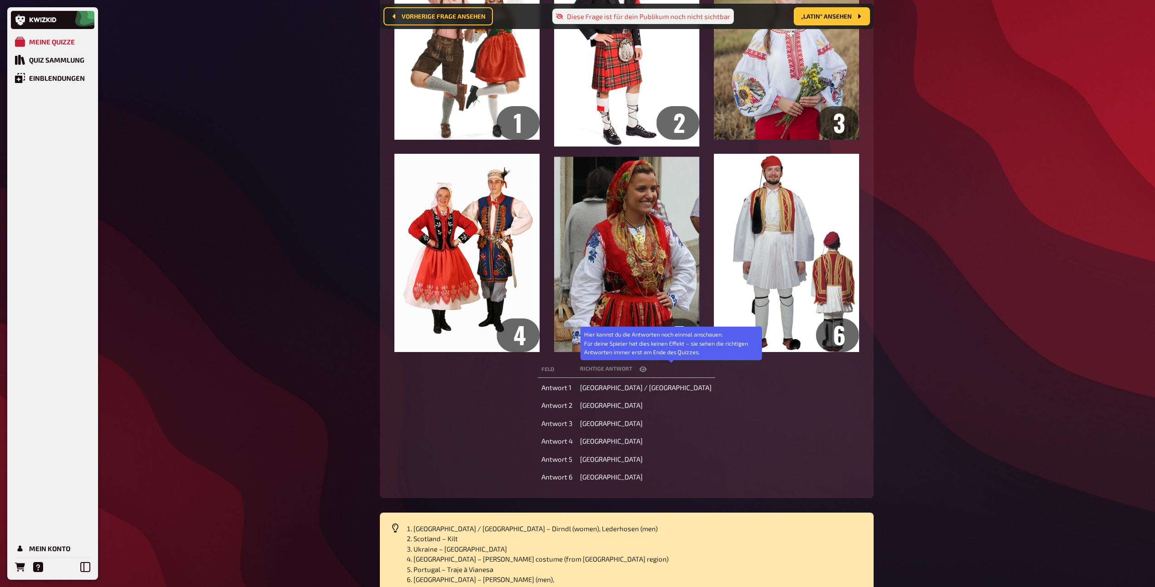
click at [647, 369] on icon "button" at bounding box center [642, 369] width 7 height 5
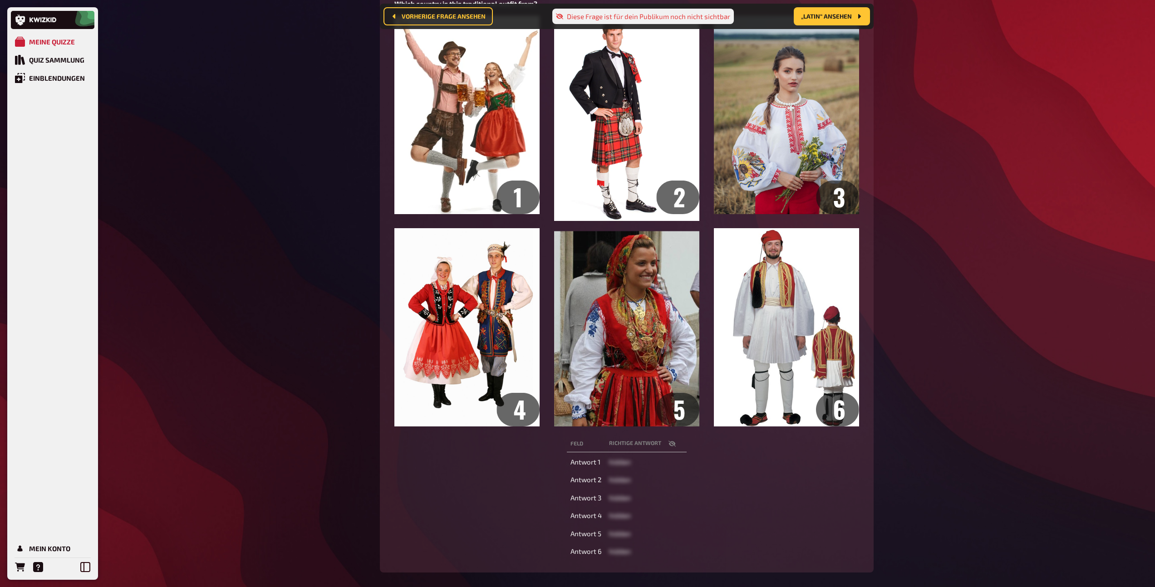
scroll to position [176, 0]
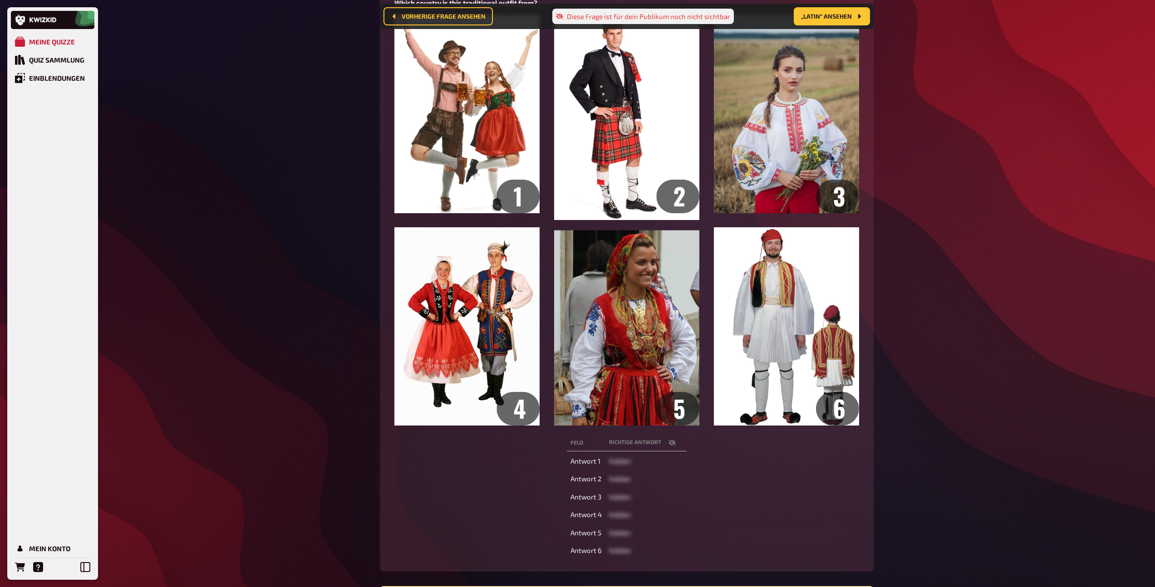
click at [673, 446] on icon "button" at bounding box center [671, 442] width 7 height 7
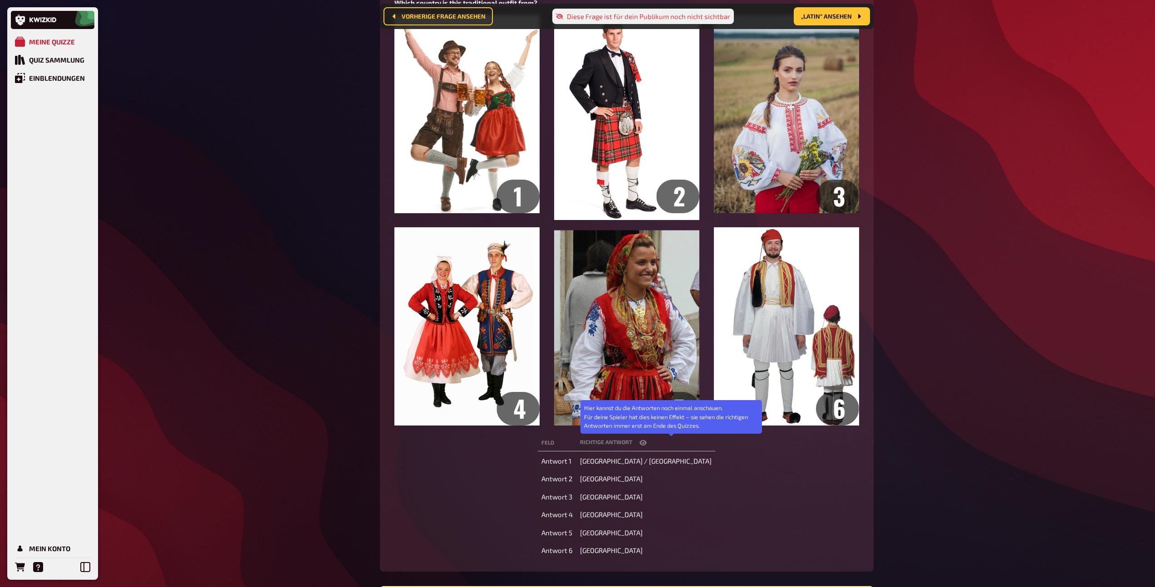
click at [647, 445] on icon "button" at bounding box center [642, 442] width 7 height 5
click at [673, 445] on icon "button" at bounding box center [671, 443] width 7 height 6
click at [647, 445] on icon "button" at bounding box center [642, 442] width 7 height 5
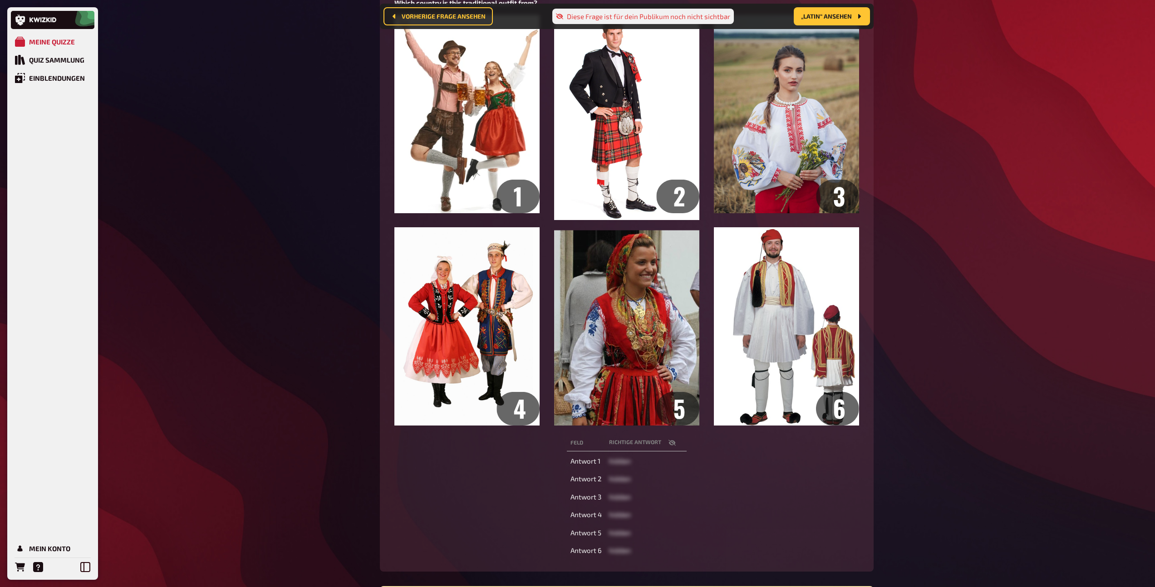
click at [672, 443] on icon "button" at bounding box center [671, 442] width 7 height 7
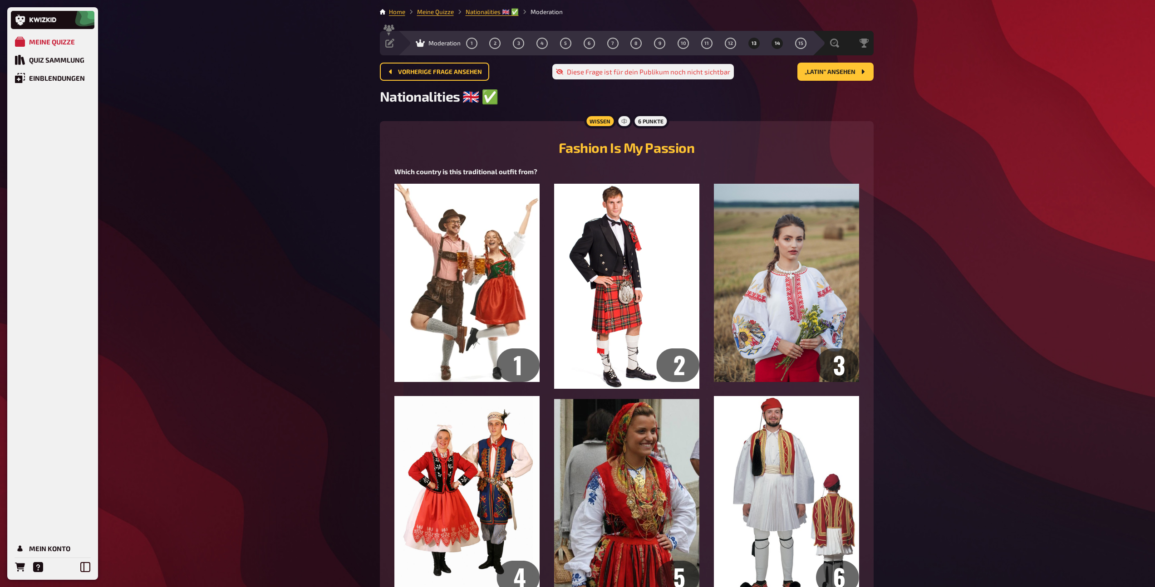
click at [779, 44] on span "14" at bounding box center [777, 43] width 5 height 5
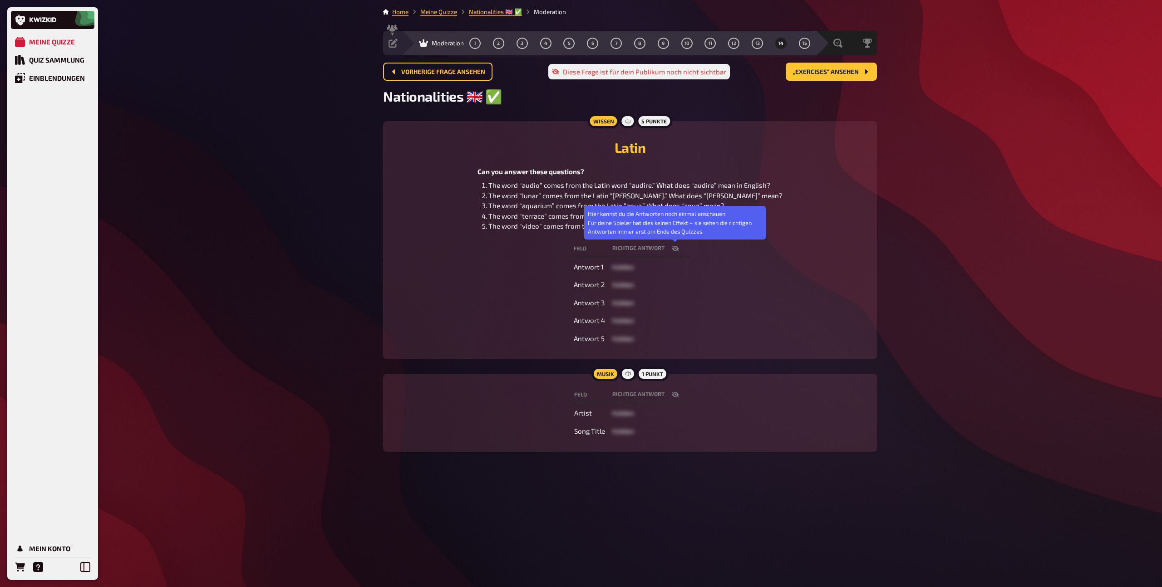
click at [676, 250] on icon "button" at bounding box center [675, 248] width 7 height 7
click at [677, 250] on icon "button" at bounding box center [675, 248] width 7 height 5
click at [806, 36] on button "15" at bounding box center [804, 43] width 15 height 15
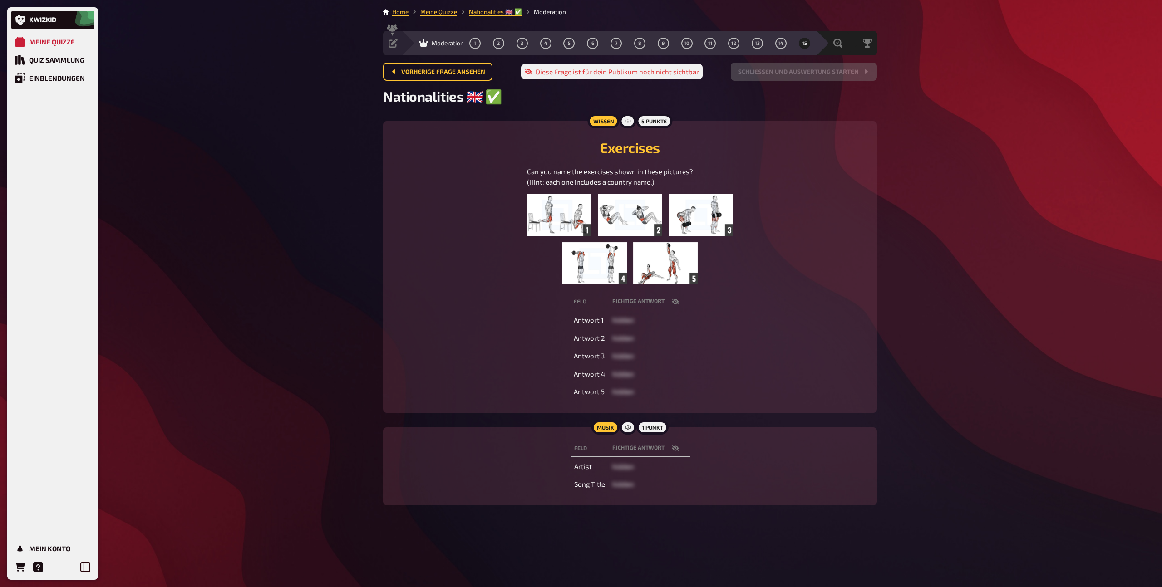
click at [653, 253] on img at bounding box center [630, 239] width 206 height 91
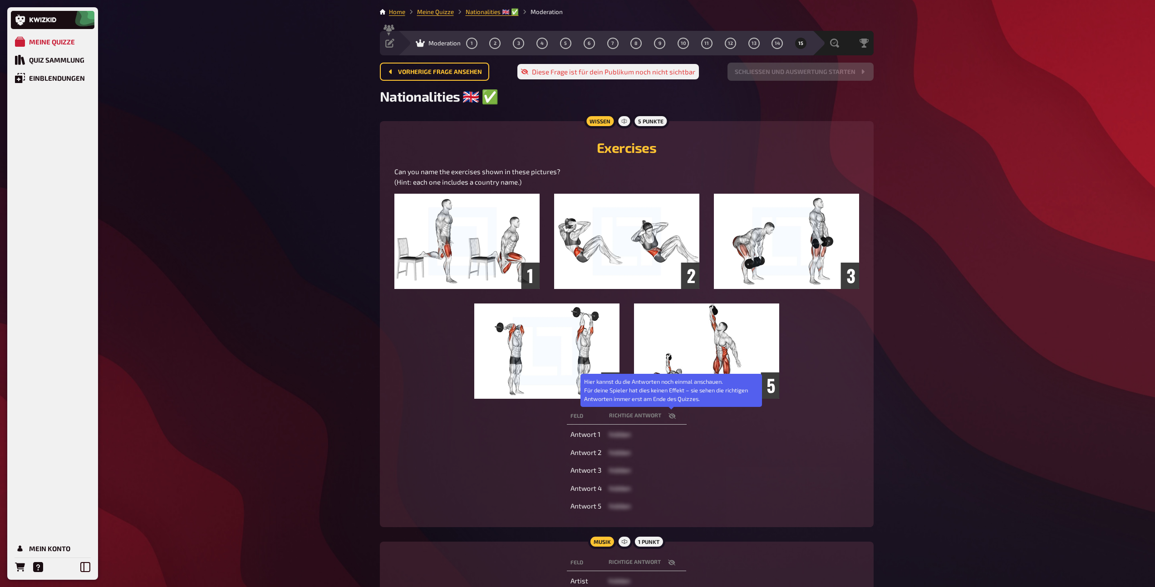
click at [670, 417] on icon "button" at bounding box center [671, 415] width 7 height 7
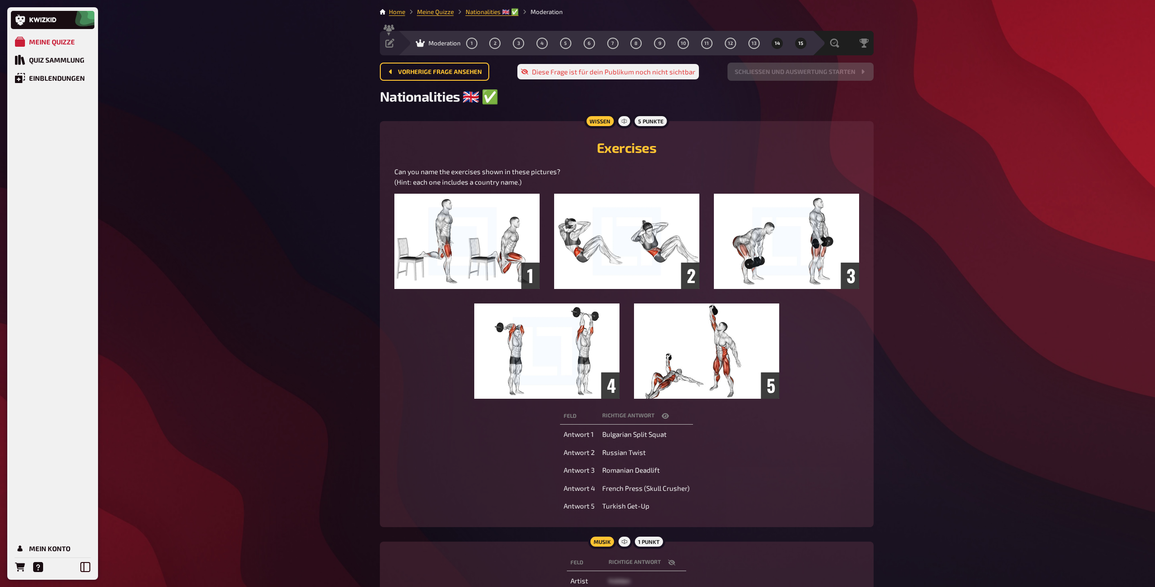
click at [776, 50] on button "14" at bounding box center [777, 43] width 15 height 15
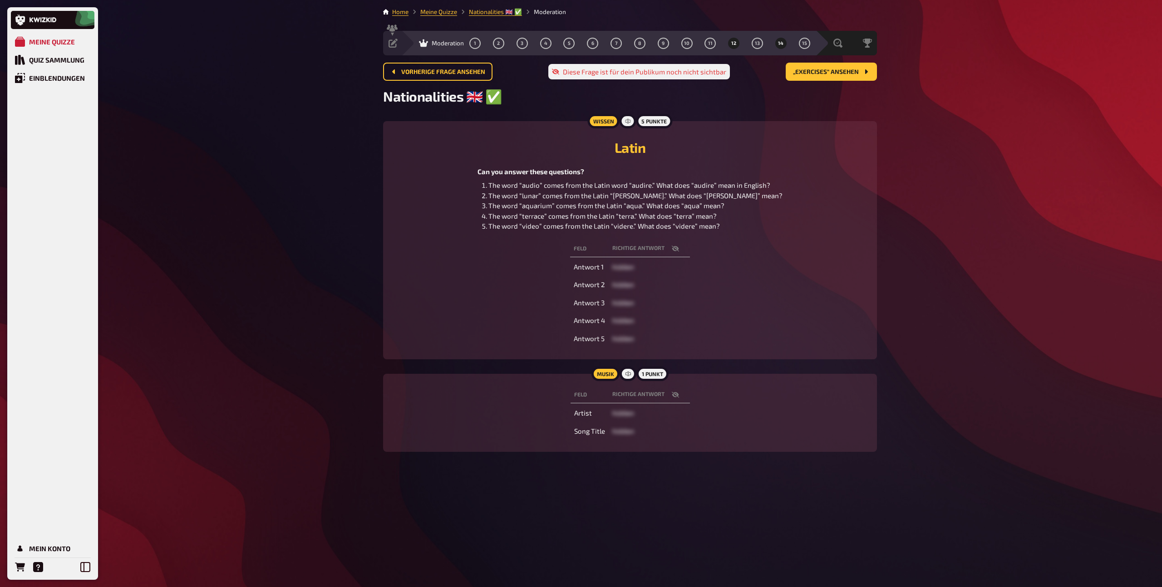
click at [734, 45] on span "12" at bounding box center [733, 43] width 5 height 5
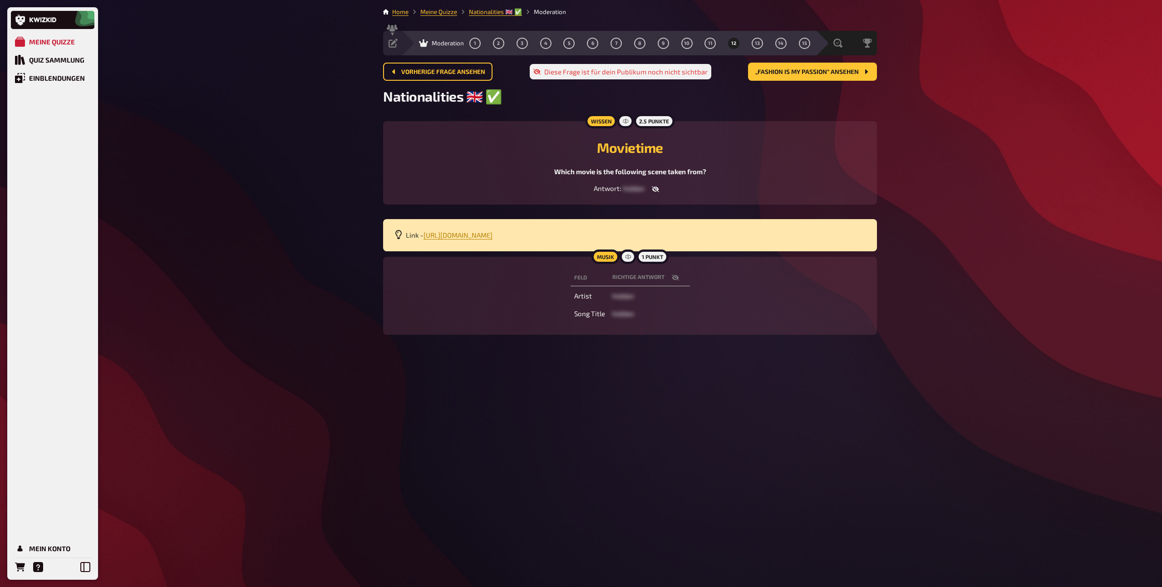
click at [734, 45] on span "12" at bounding box center [733, 43] width 5 height 5
click at [760, 44] on button "13" at bounding box center [757, 43] width 15 height 15
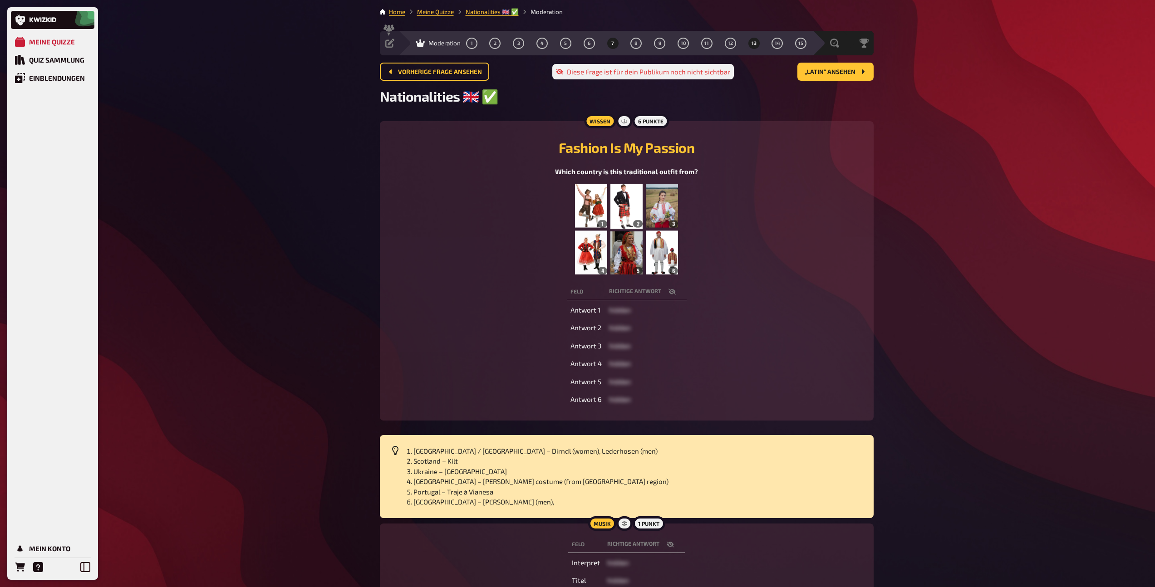
click at [618, 44] on button "7" at bounding box center [612, 43] width 15 height 15
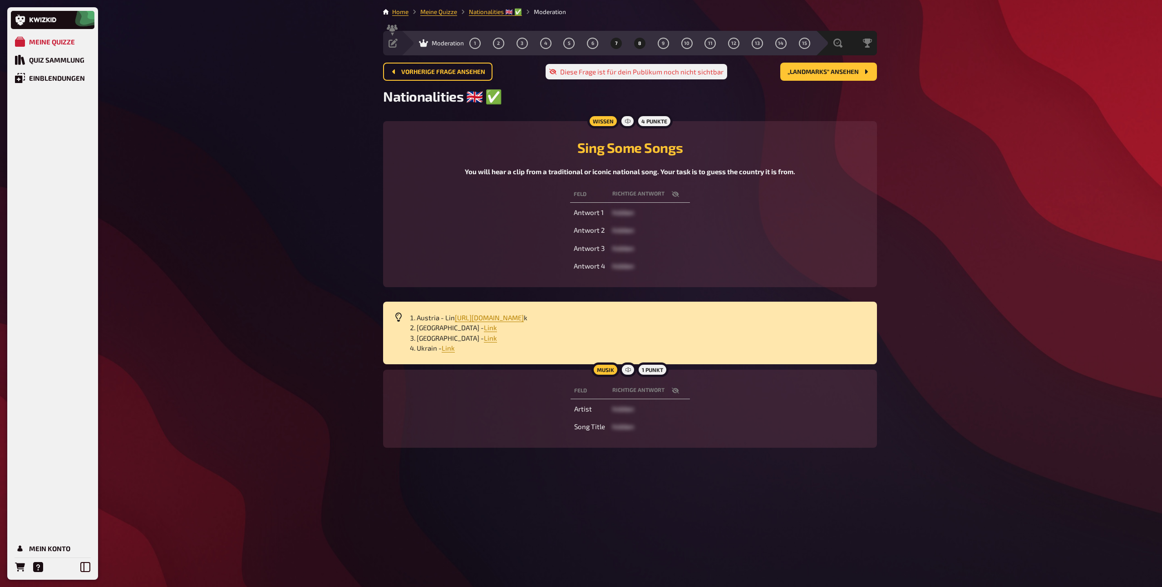
click at [641, 46] on button "8" at bounding box center [639, 43] width 15 height 15
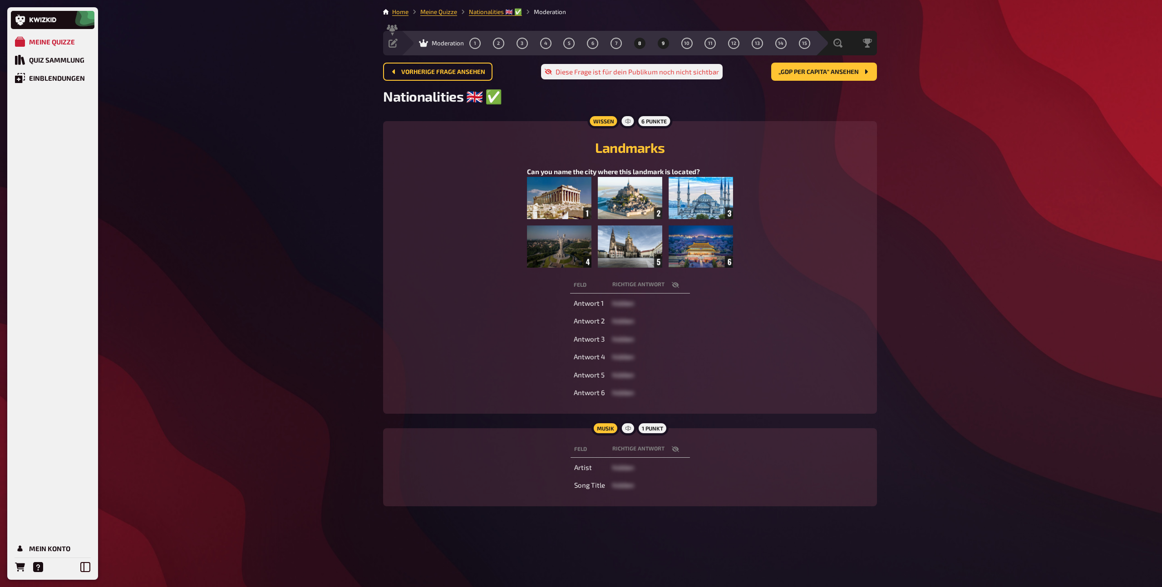
click at [665, 44] on button "9" at bounding box center [663, 43] width 15 height 15
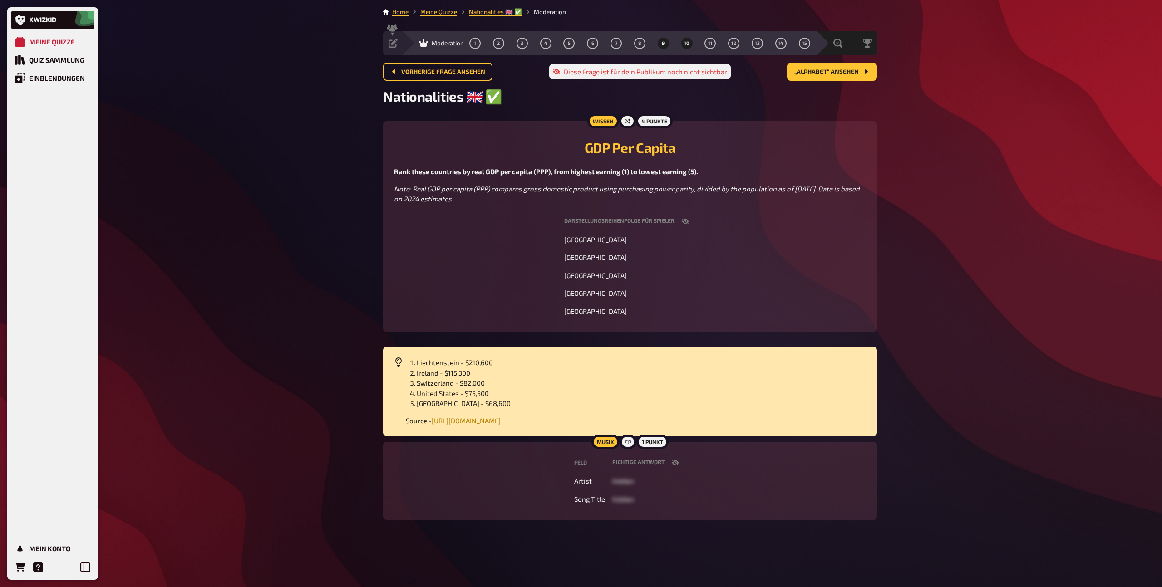
click at [687, 47] on button "10" at bounding box center [686, 43] width 15 height 15
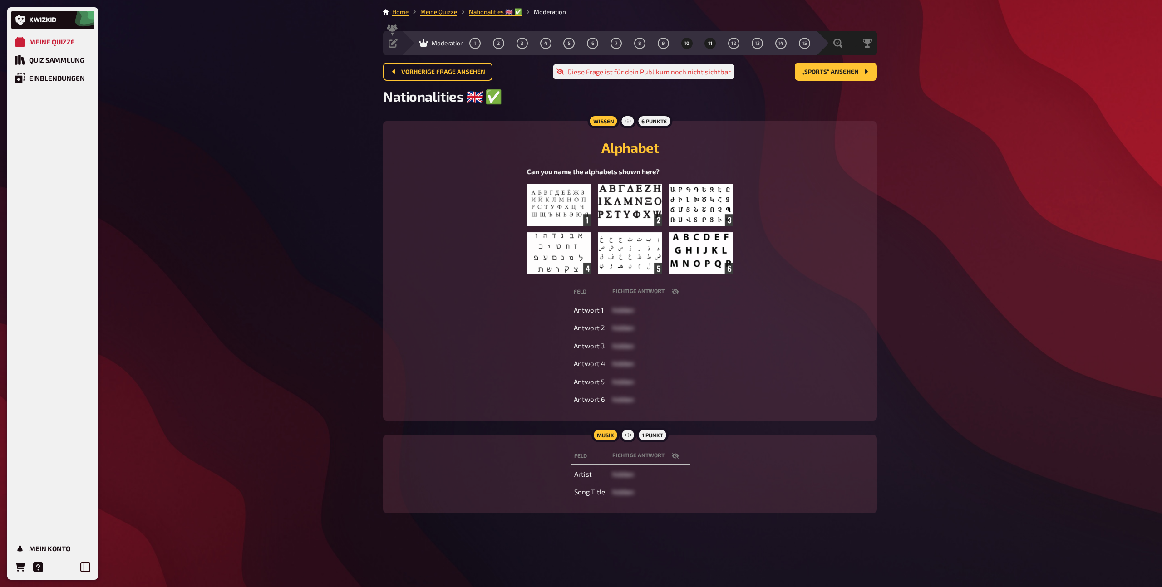
click at [709, 46] on button "11" at bounding box center [710, 43] width 15 height 15
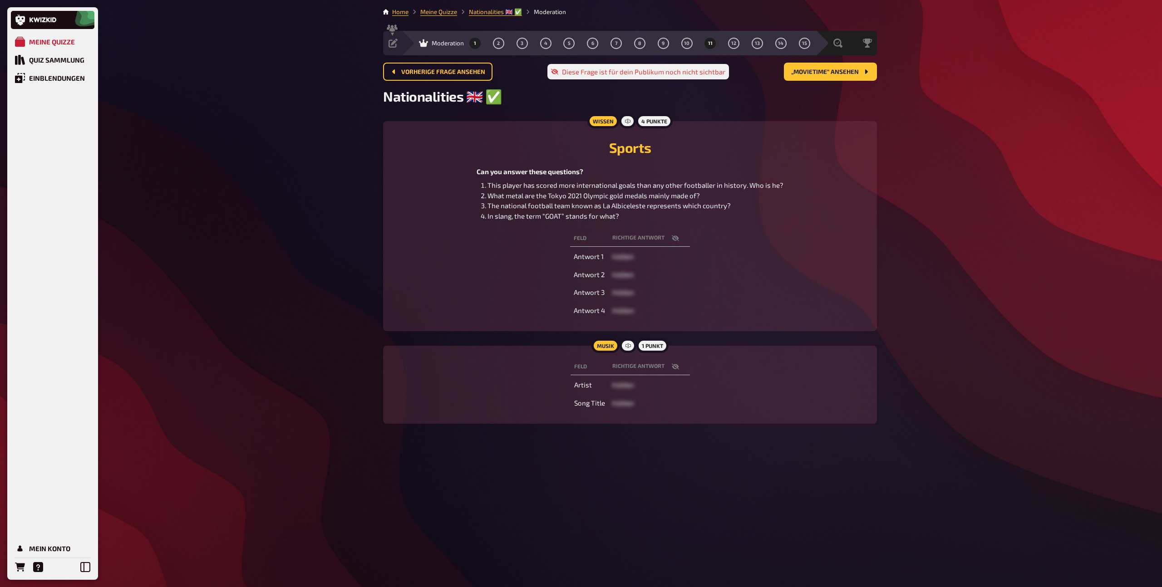
click at [481, 44] on button "1" at bounding box center [475, 43] width 15 height 15
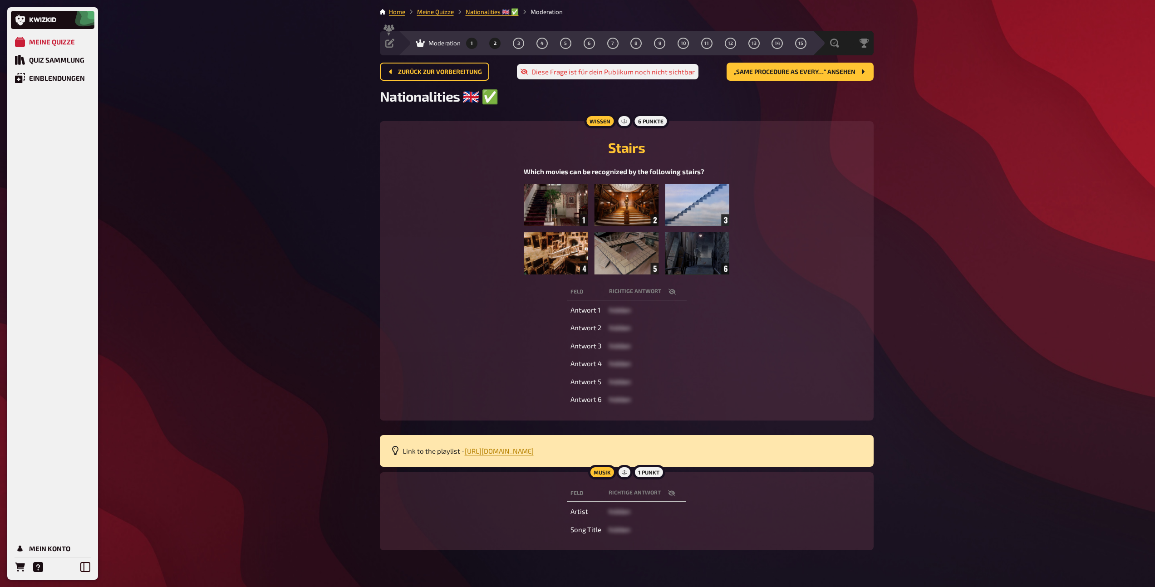
click at [493, 43] on button "2" at bounding box center [495, 43] width 15 height 15
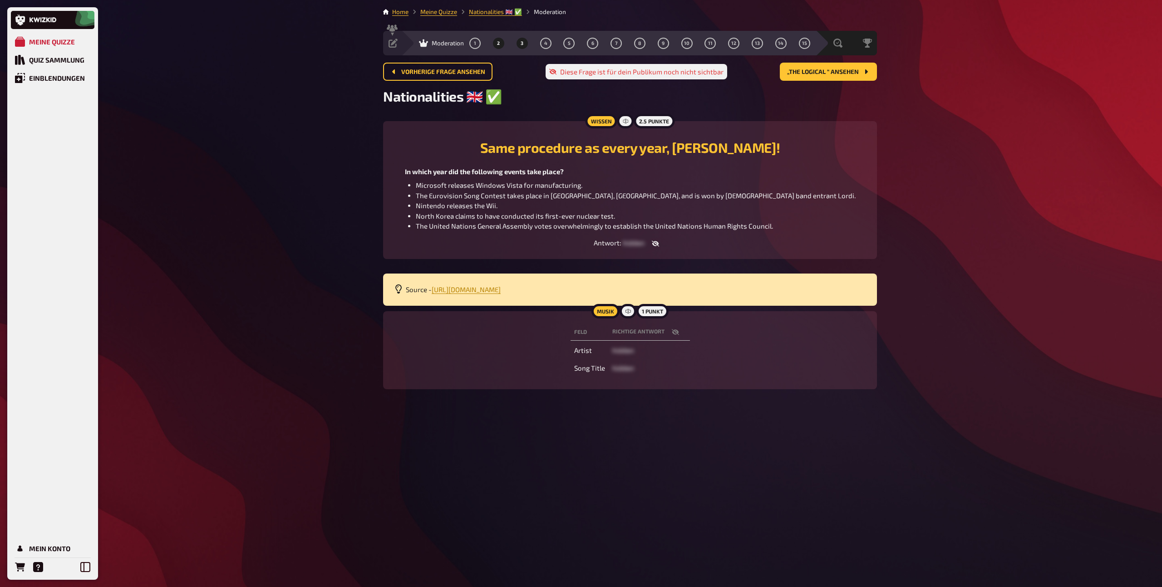
click at [522, 43] on span "3" at bounding box center [521, 43] width 3 height 5
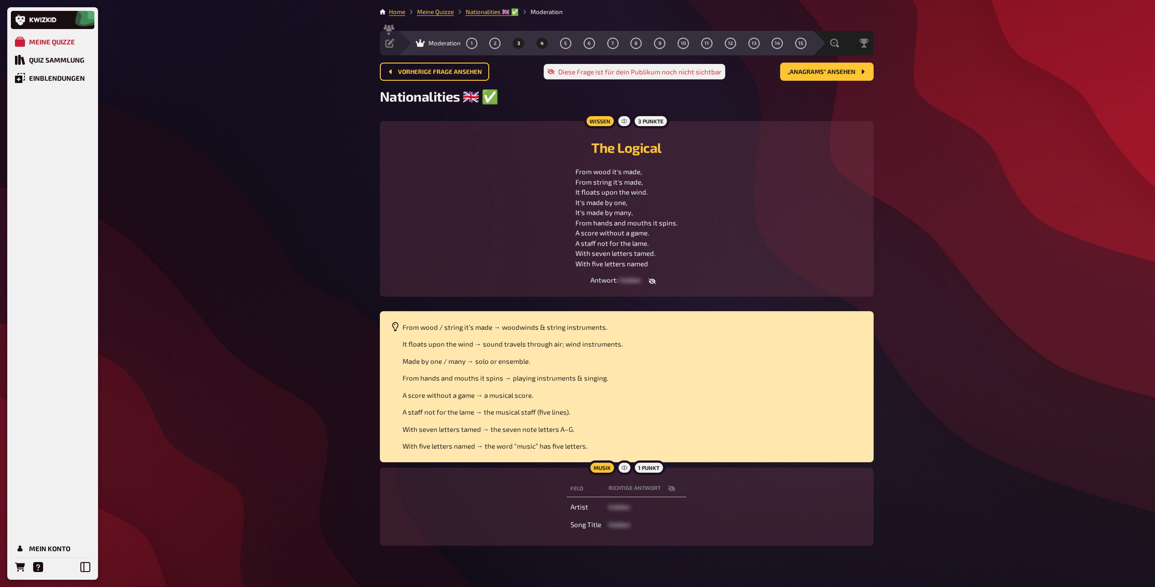
click at [546, 44] on button "4" at bounding box center [542, 43] width 15 height 15
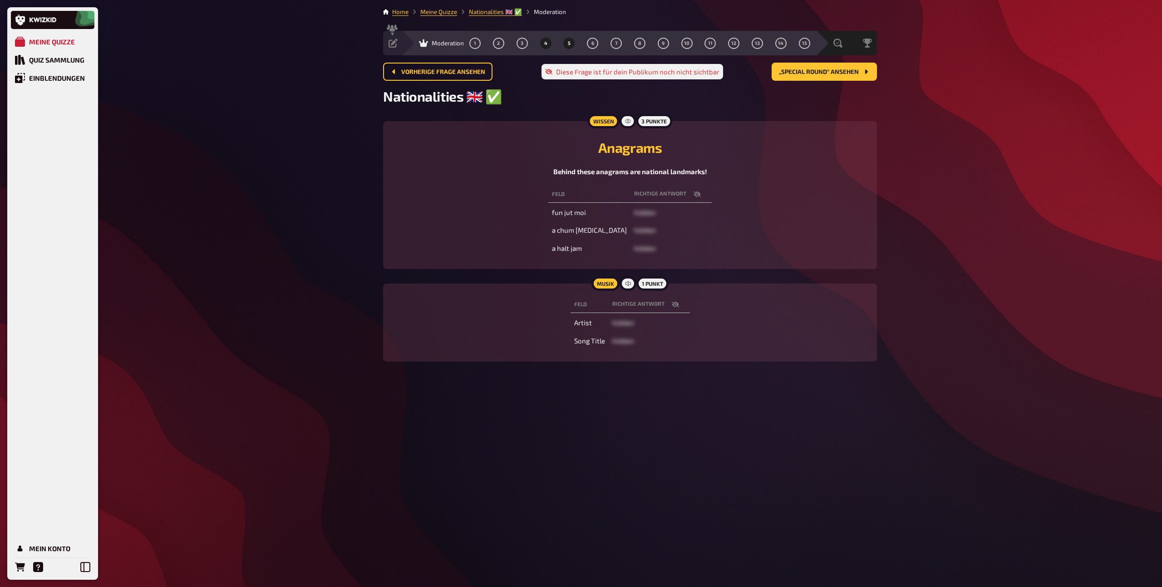
click at [569, 44] on span "5" at bounding box center [569, 43] width 3 height 5
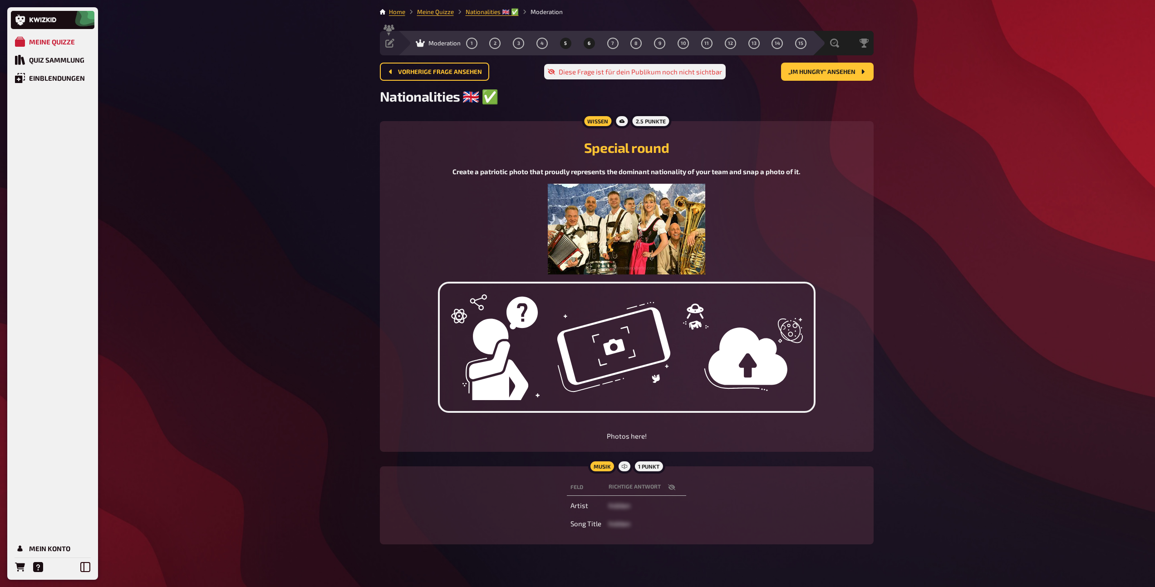
click at [593, 44] on button "6" at bounding box center [589, 43] width 15 height 15
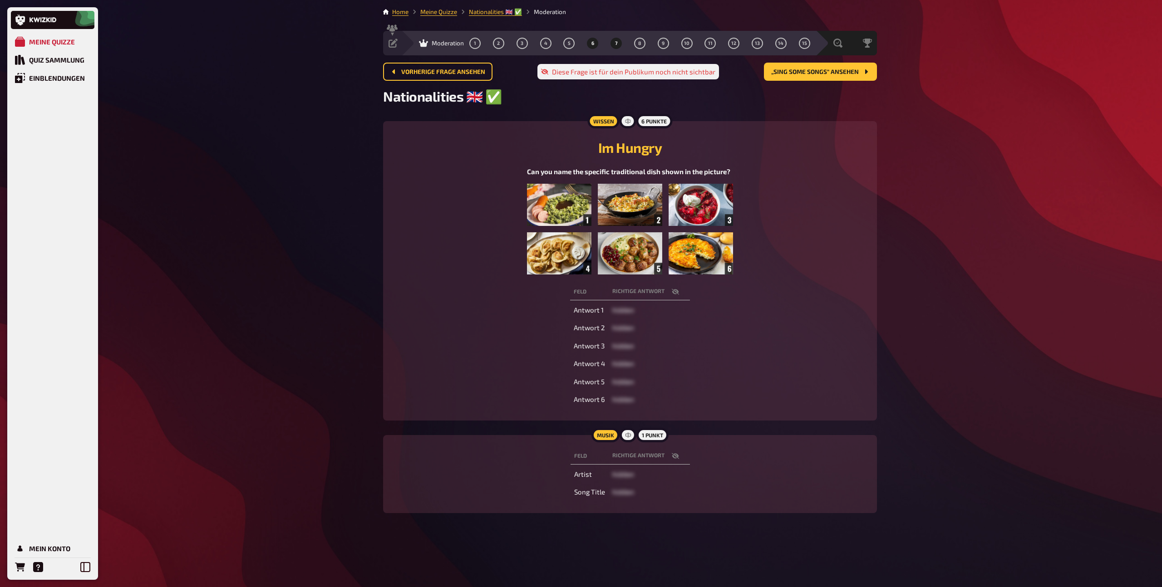
click at [621, 46] on button "7" at bounding box center [616, 43] width 15 height 15
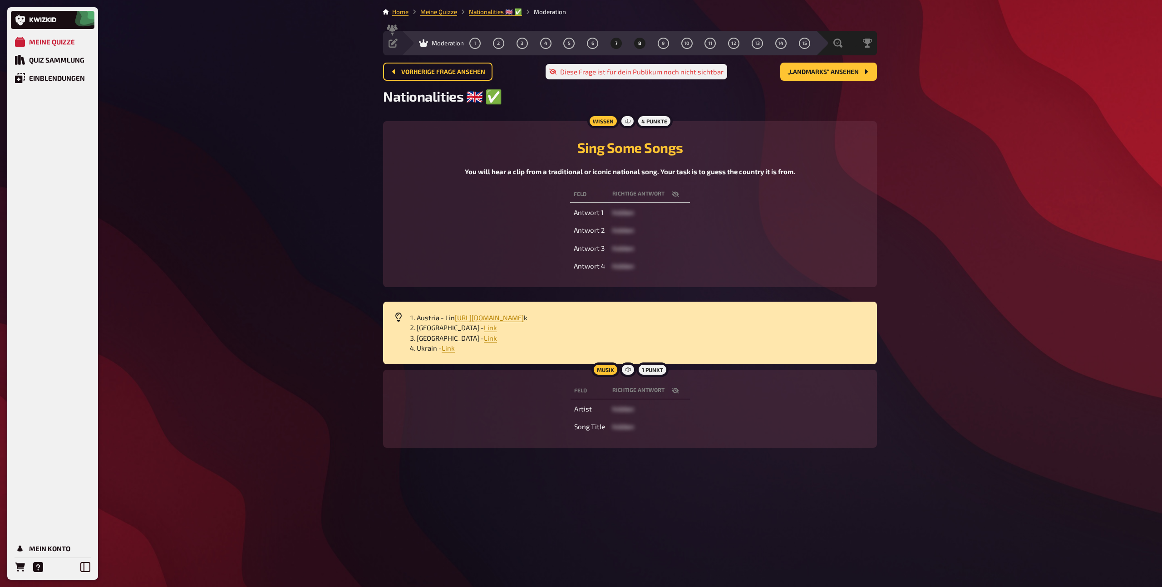
click at [644, 45] on button "8" at bounding box center [639, 43] width 15 height 15
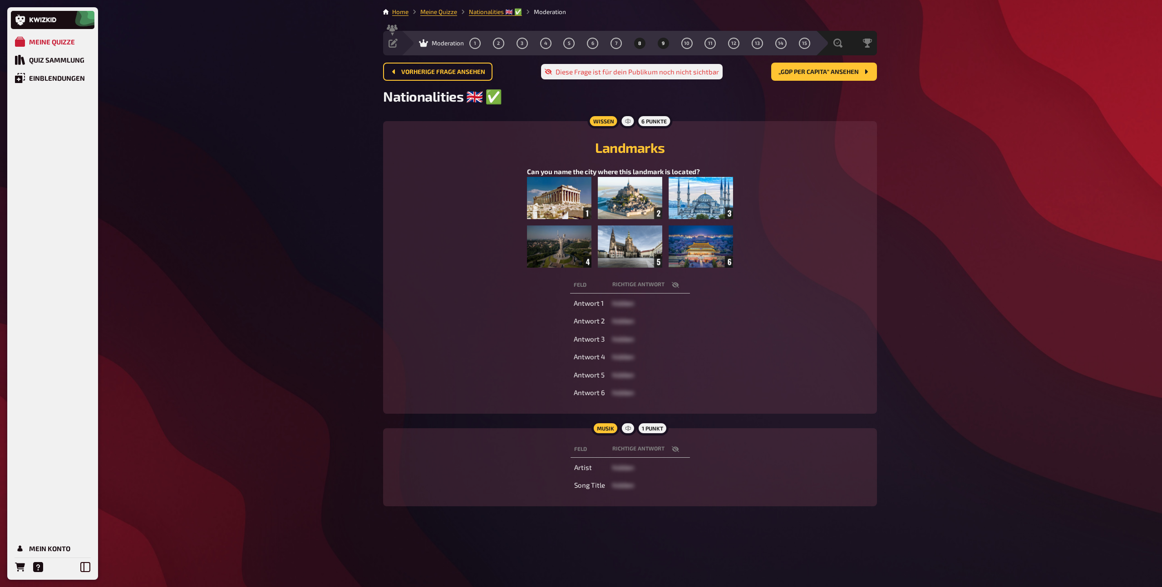
click at [664, 45] on button "9" at bounding box center [663, 43] width 15 height 15
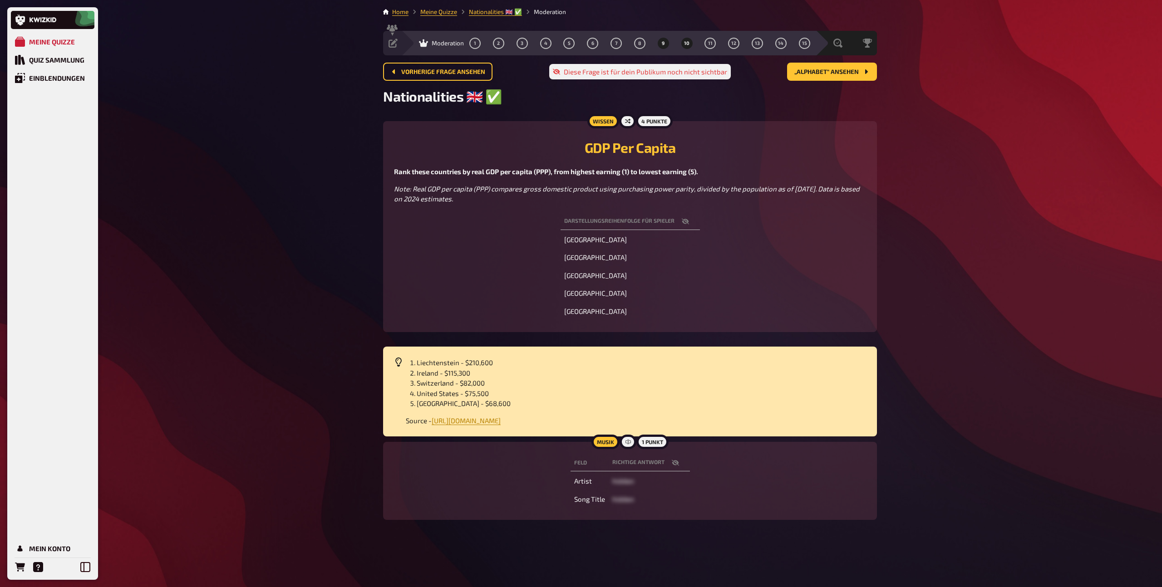
click at [685, 45] on span "10" at bounding box center [686, 43] width 5 height 5
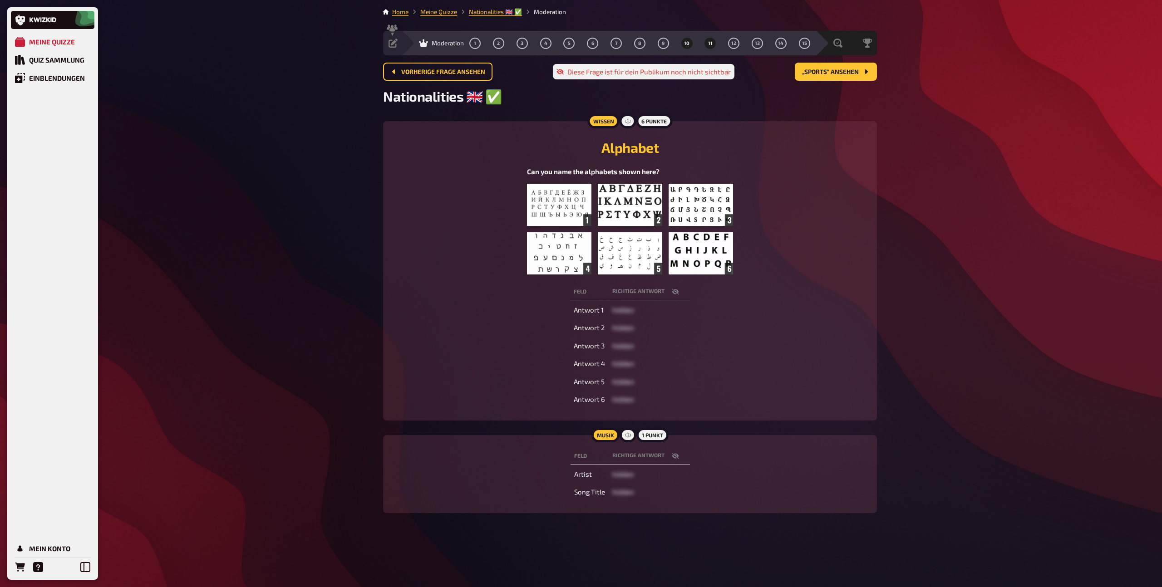
click at [712, 44] on button "11" at bounding box center [710, 43] width 15 height 15
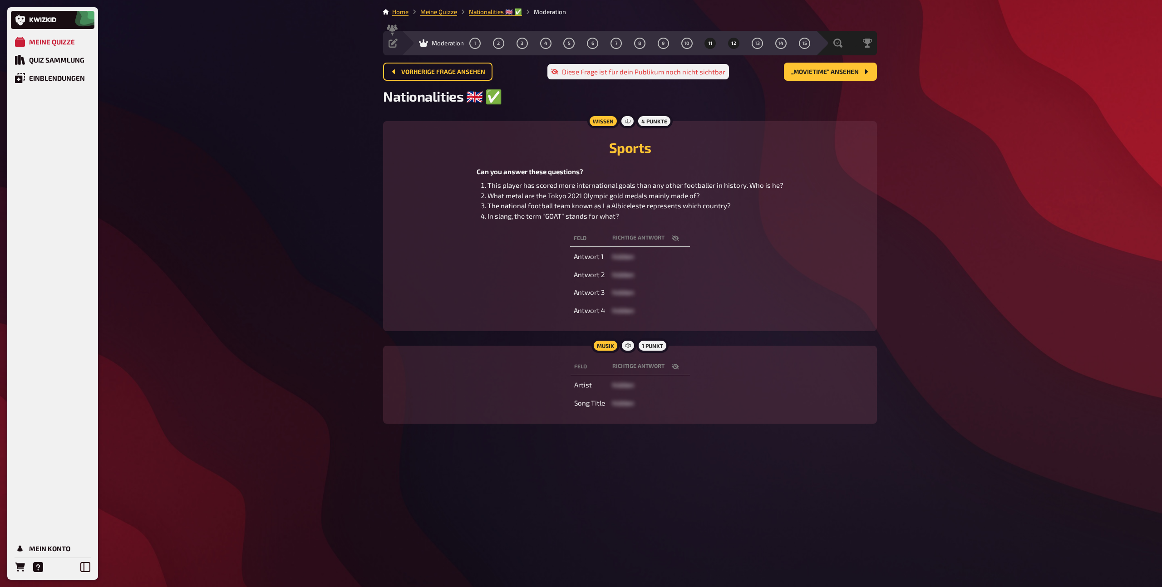
click at [733, 44] on span "12" at bounding box center [733, 43] width 5 height 5
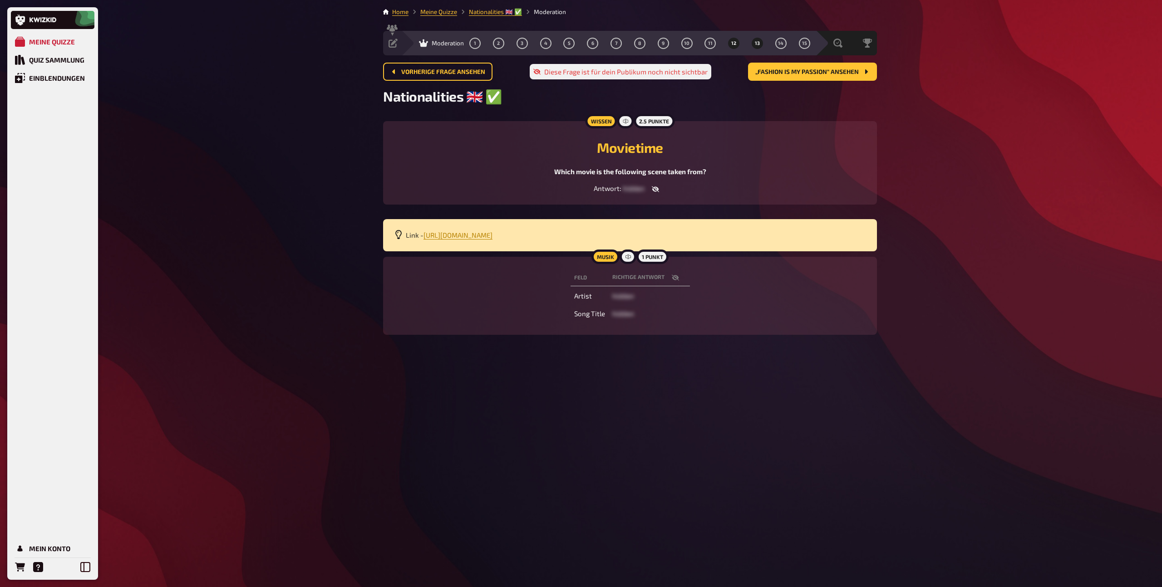
click at [752, 45] on button "13" at bounding box center [757, 43] width 15 height 15
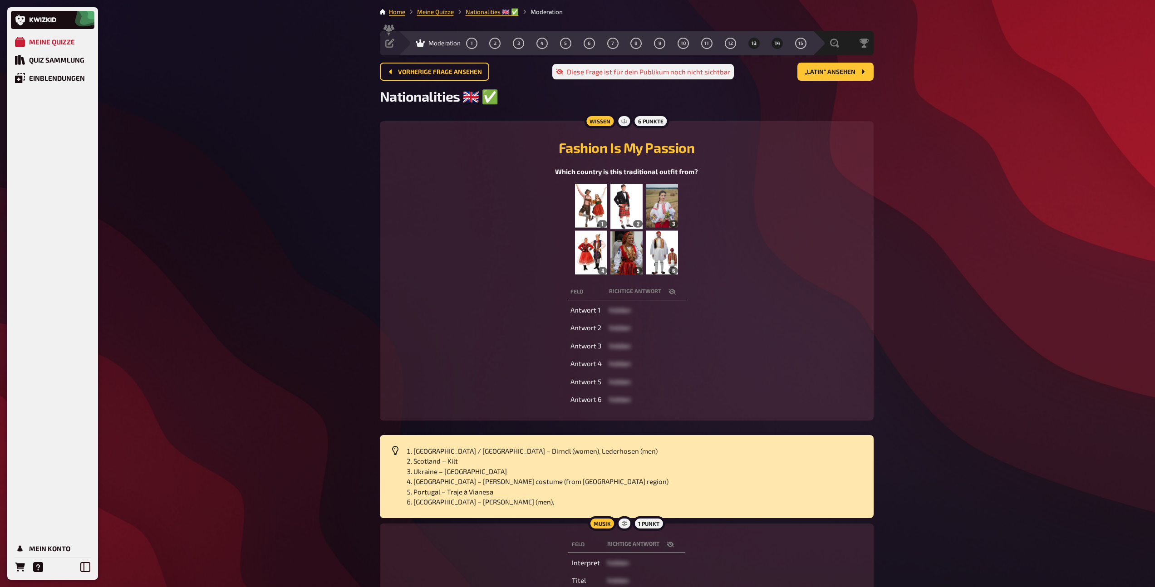
click at [780, 44] on button "14" at bounding box center [777, 43] width 15 height 15
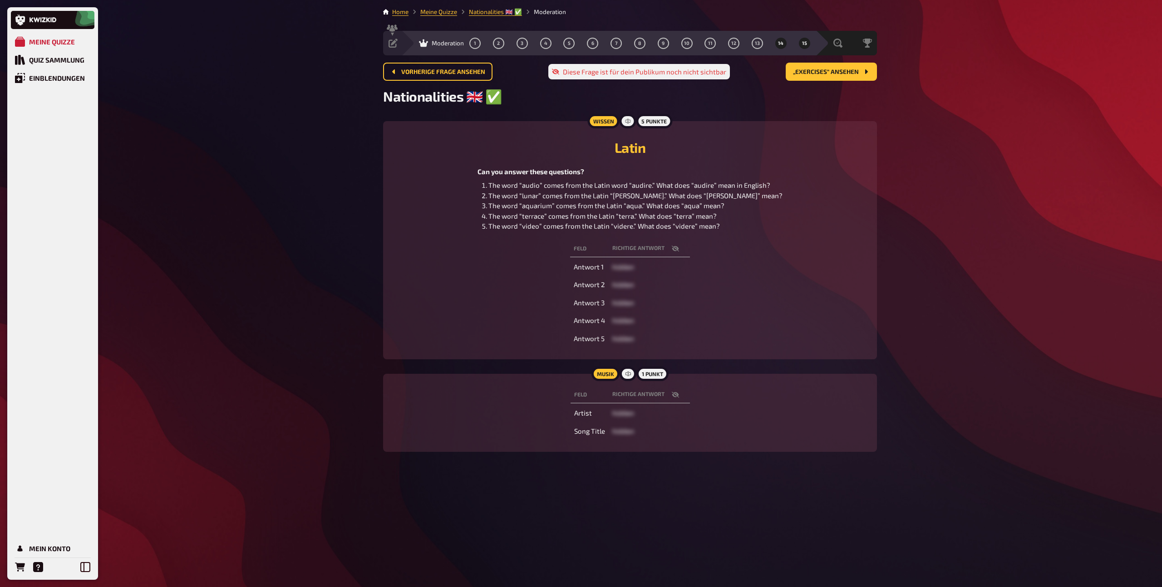
click at [801, 42] on button "15" at bounding box center [804, 43] width 15 height 15
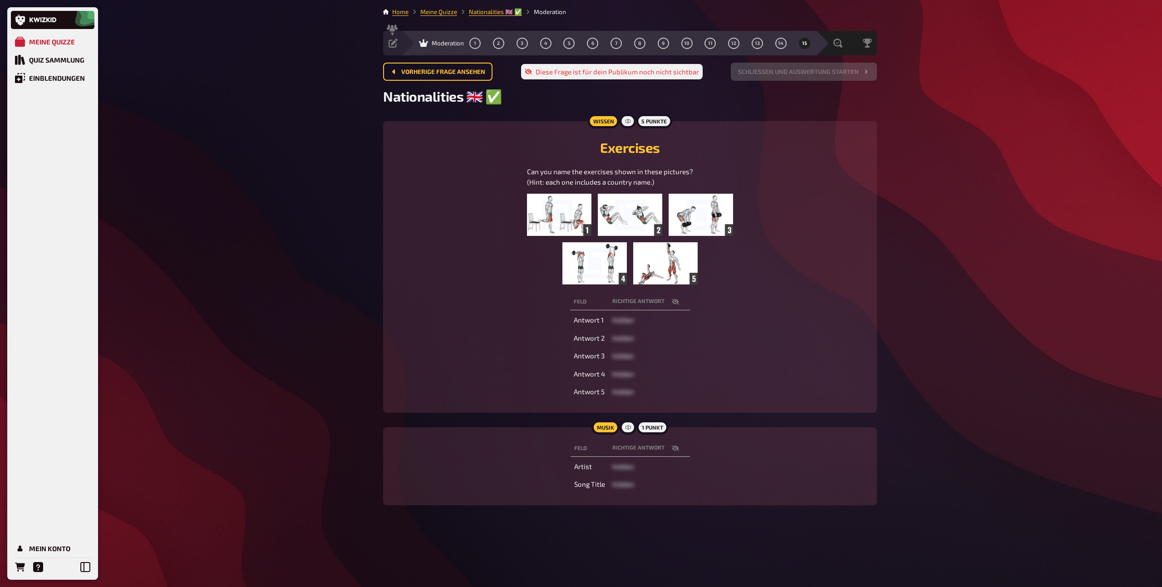
click at [598, 227] on img at bounding box center [630, 239] width 206 height 91
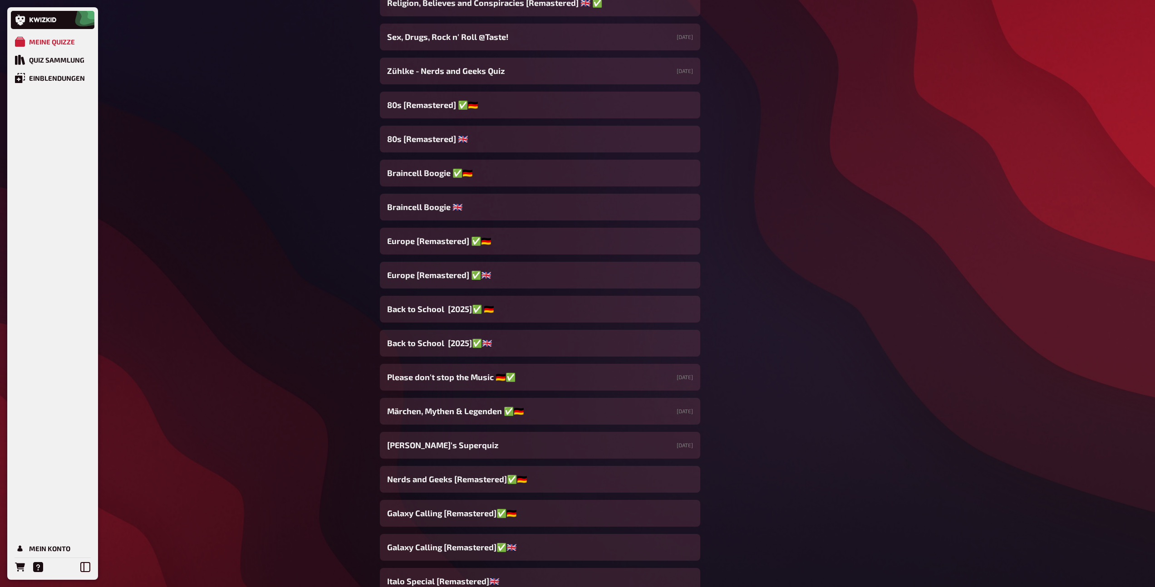
scroll to position [865, 0]
